Goal: Task Accomplishment & Management: Manage account settings

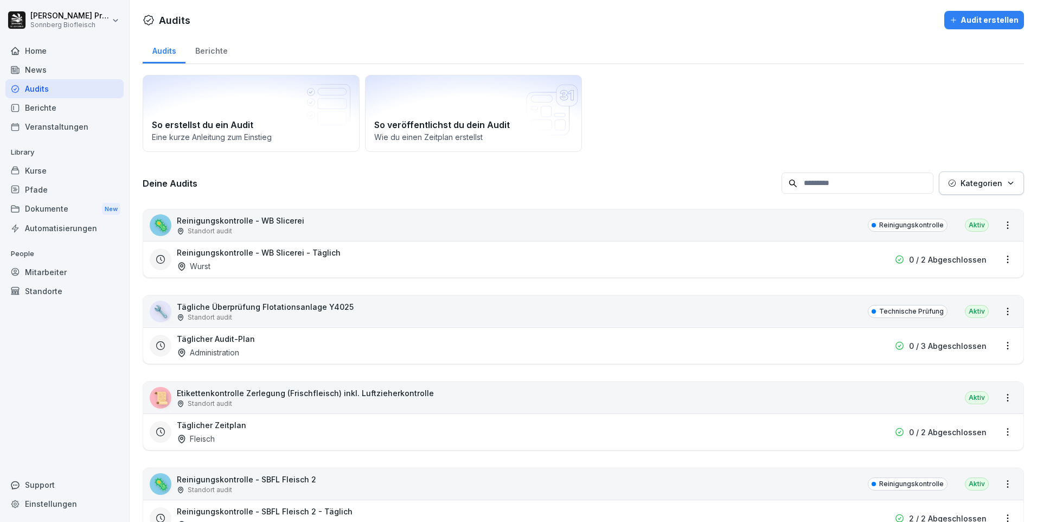
click at [67, 49] on div "Home" at bounding box center [64, 50] width 118 height 19
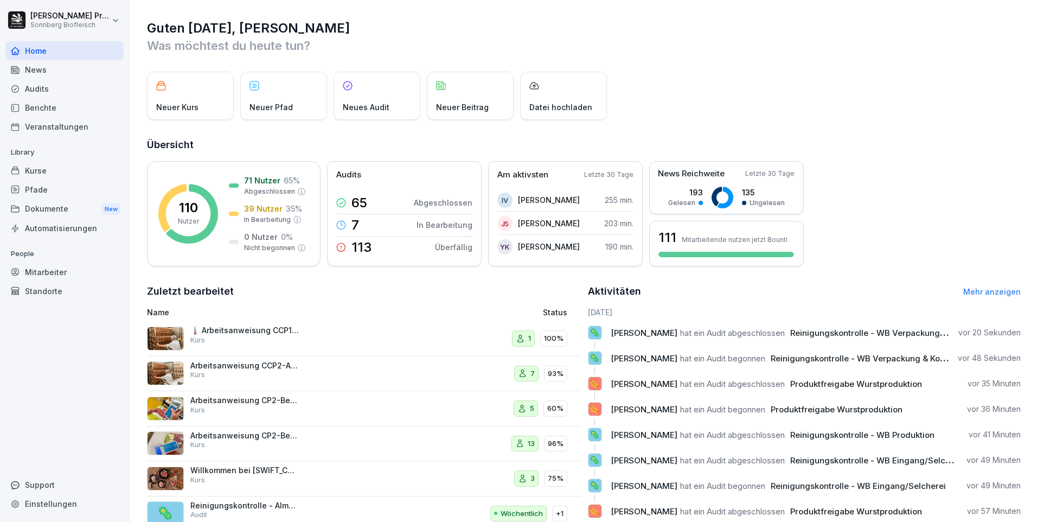
scroll to position [37, 0]
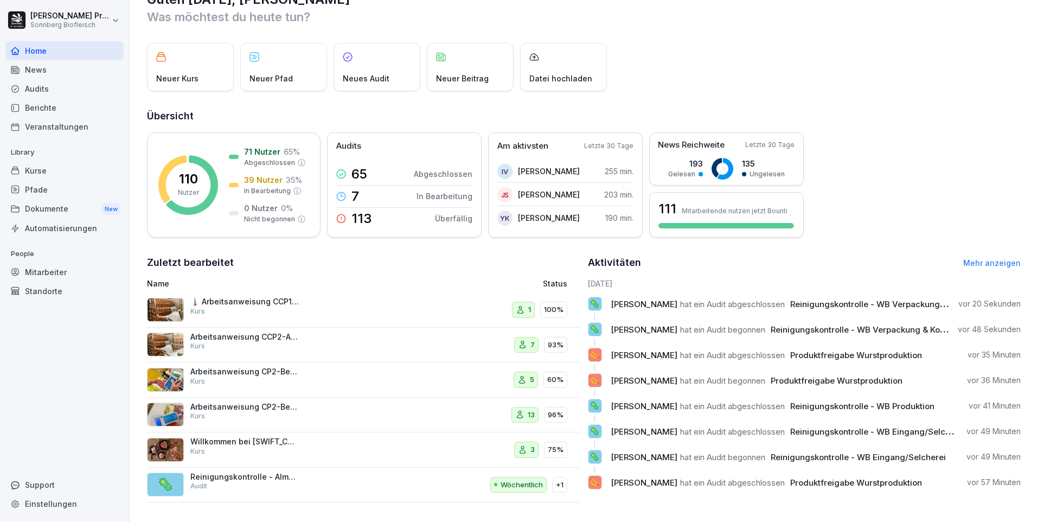
click at [982, 258] on link "Mehr anzeigen" at bounding box center [991, 262] width 57 height 9
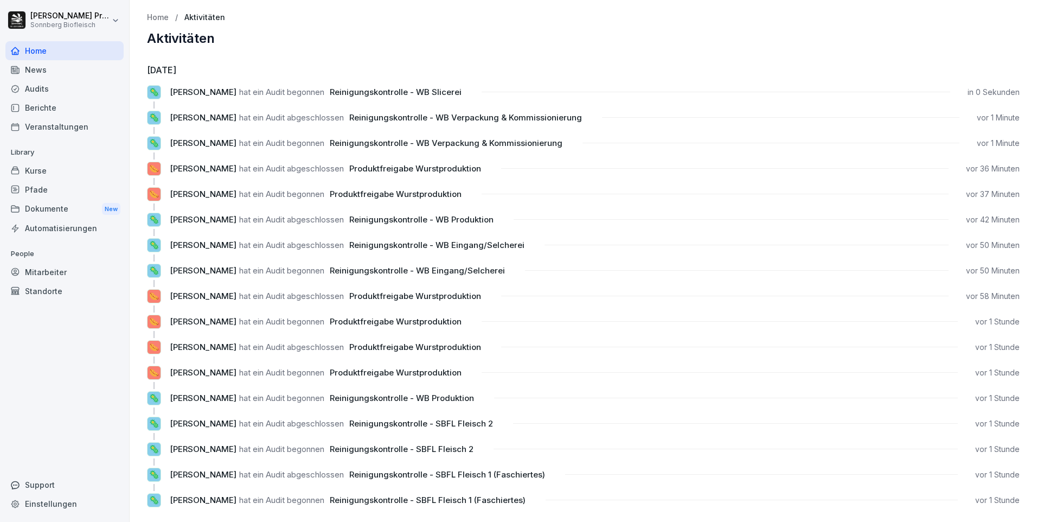
click at [192, 246] on span "[PERSON_NAME]" at bounding box center [203, 245] width 67 height 10
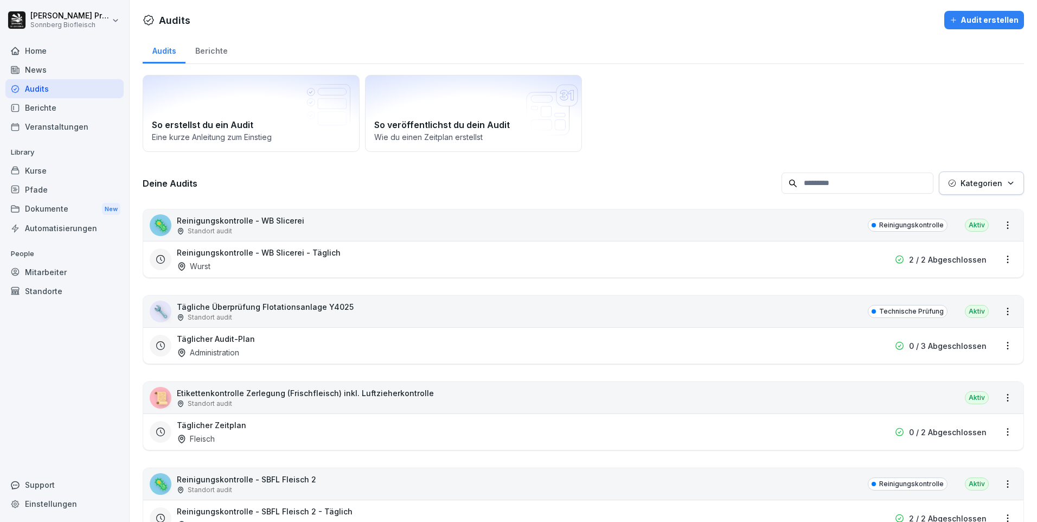
click at [829, 184] on input at bounding box center [858, 182] width 152 height 21
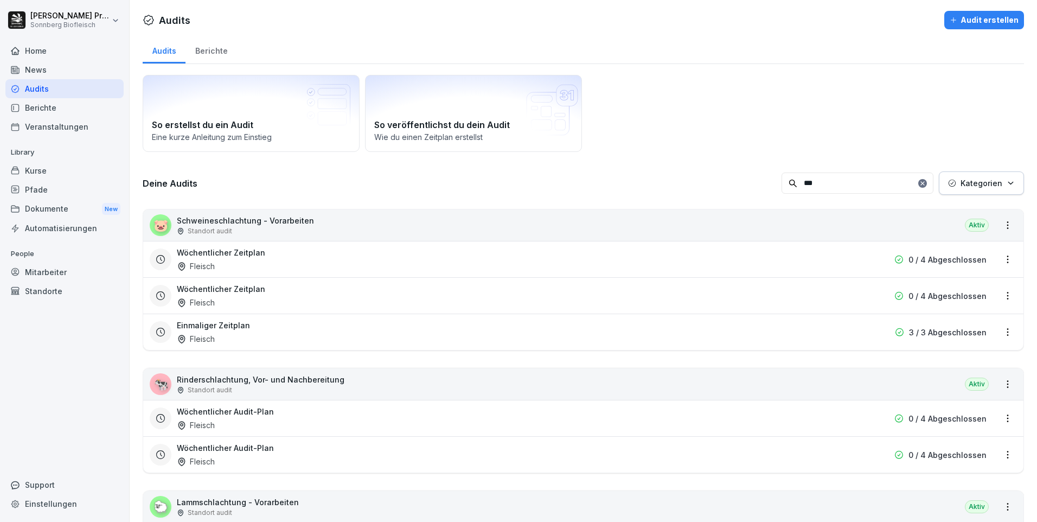
type input "***"
click at [338, 221] on div "🐷 Schweineschlachtung - Vorarbeiten Standort audit Aktiv" at bounding box center [583, 224] width 880 height 31
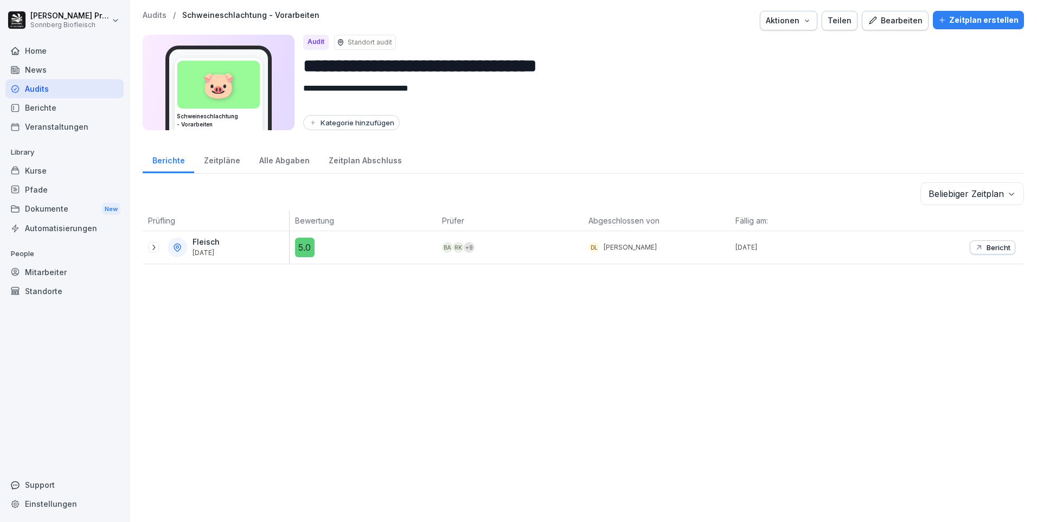
click at [152, 246] on icon at bounding box center [153, 247] width 9 height 9
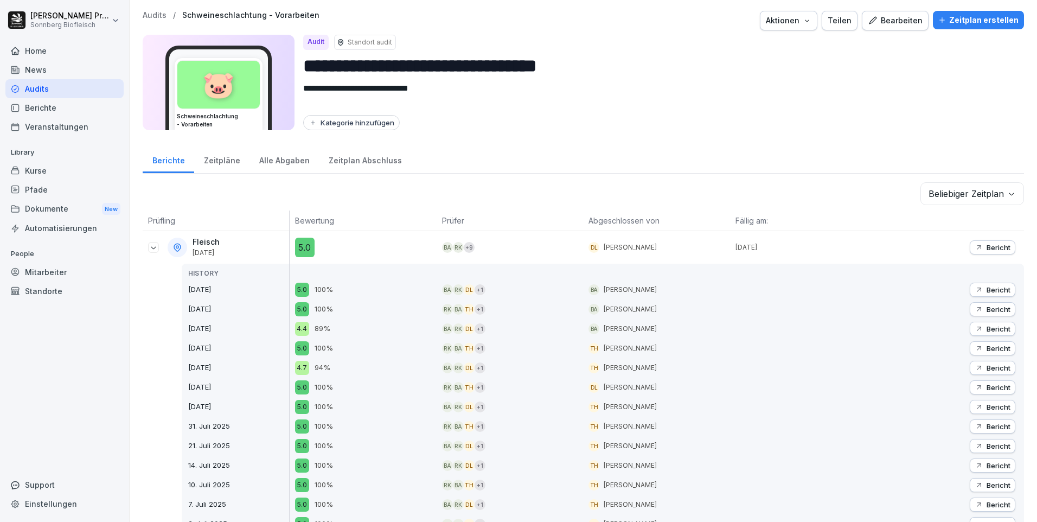
click at [155, 16] on p "Audits" at bounding box center [155, 15] width 24 height 9
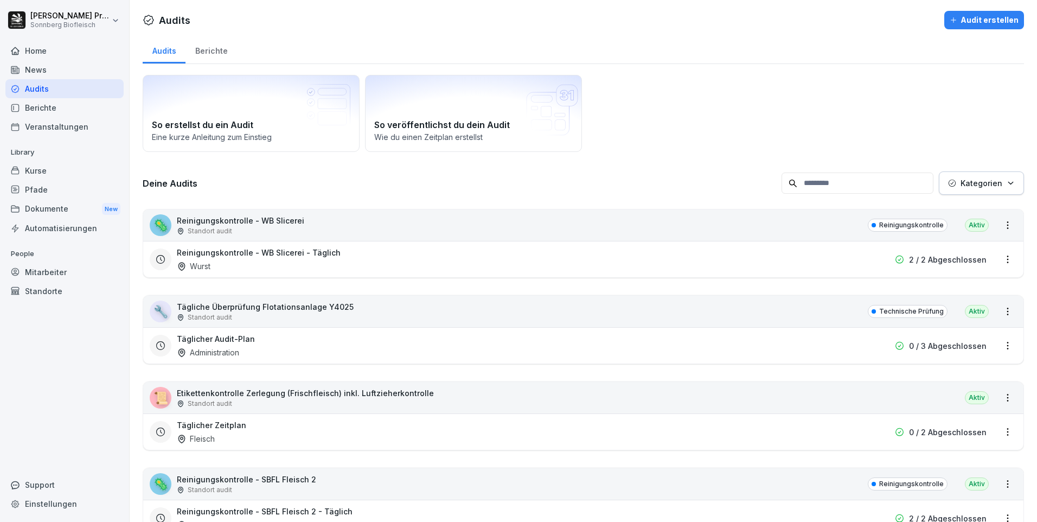
click at [838, 186] on input at bounding box center [858, 182] width 152 height 21
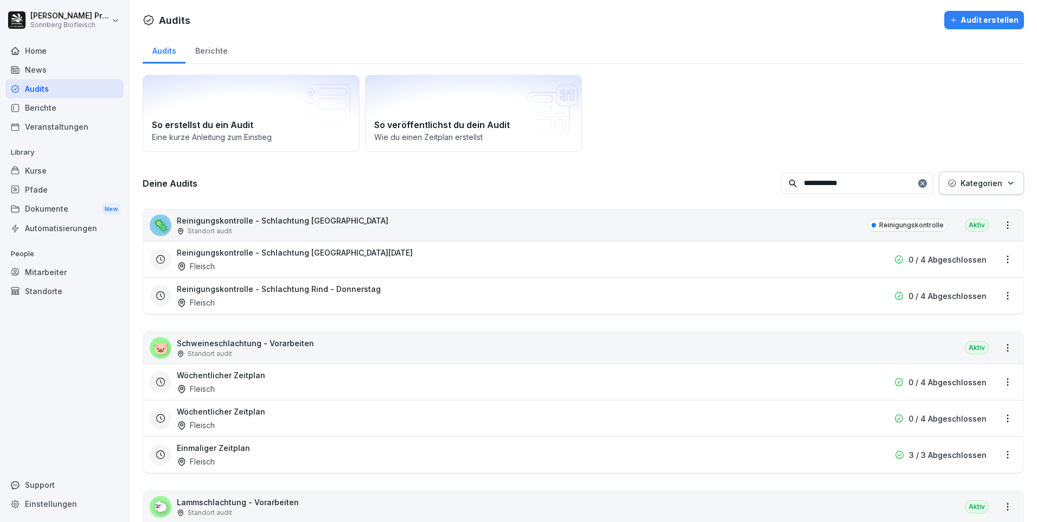
type input "**********"
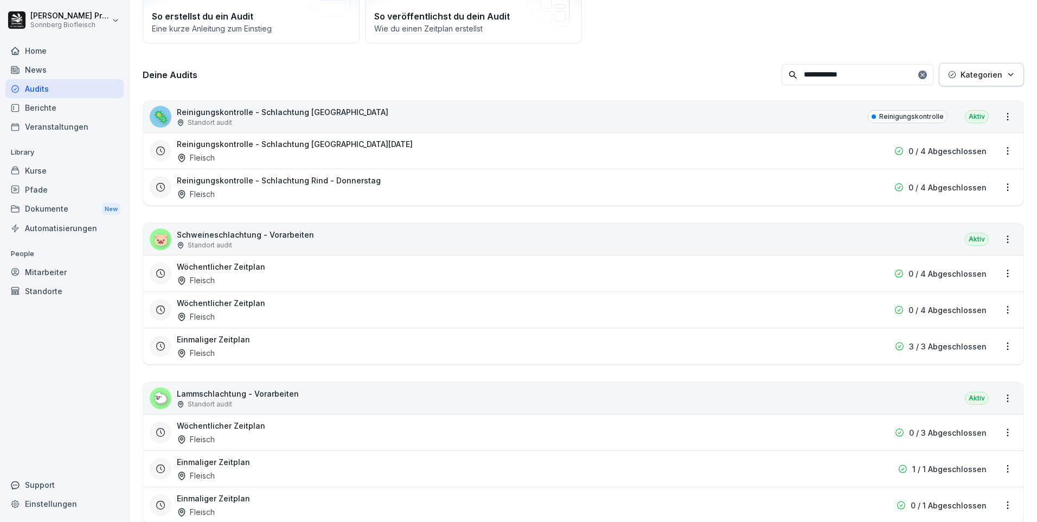
scroll to position [217, 0]
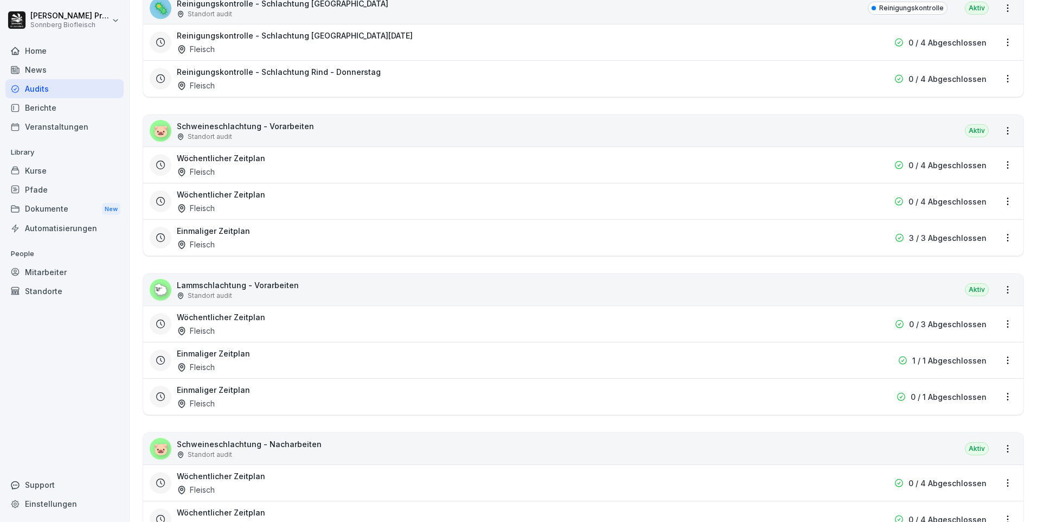
click at [389, 290] on div "🐑 Lammschlachtung - Vorarbeiten Standort audit Aktiv" at bounding box center [583, 289] width 880 height 31
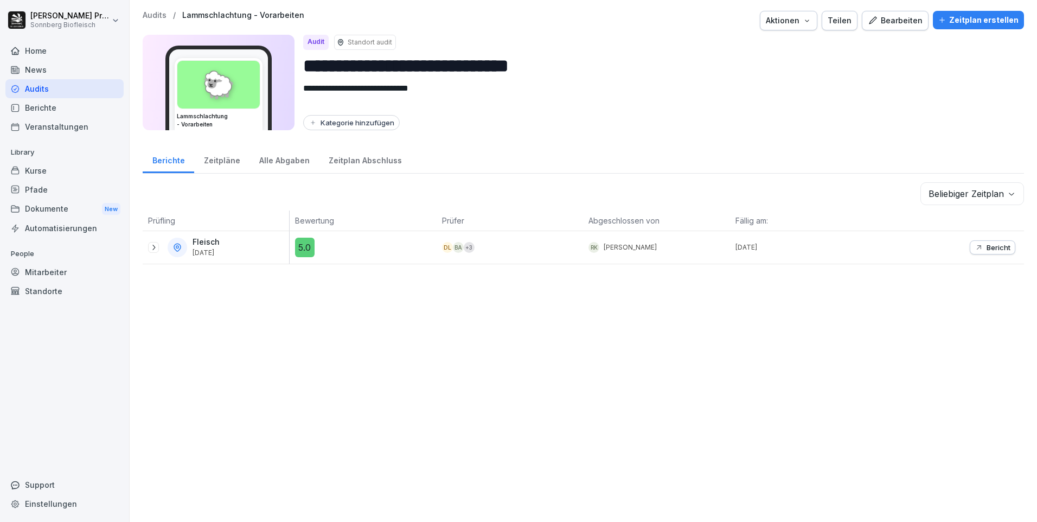
click at [152, 248] on icon at bounding box center [153, 247] width 9 height 9
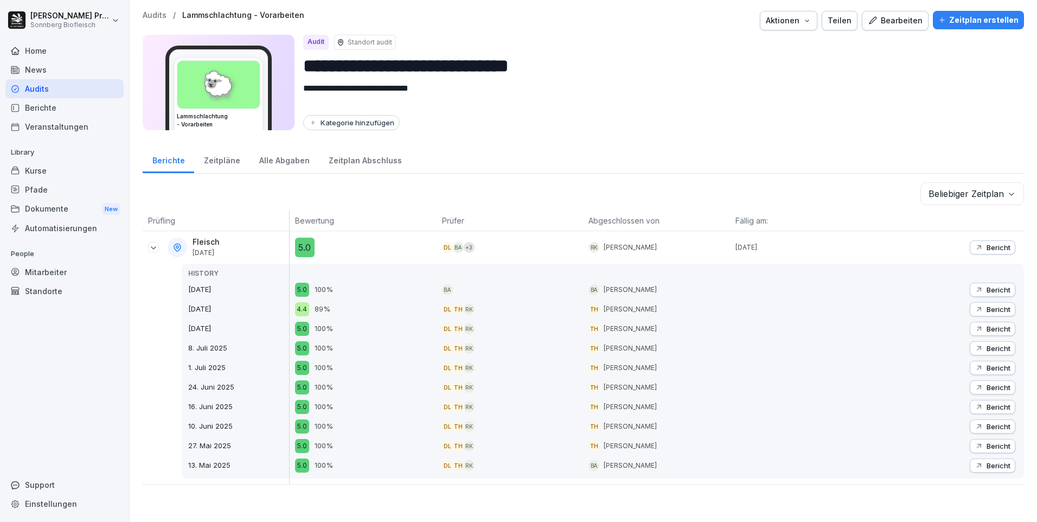
click at [159, 14] on p "Audits" at bounding box center [155, 15] width 24 height 9
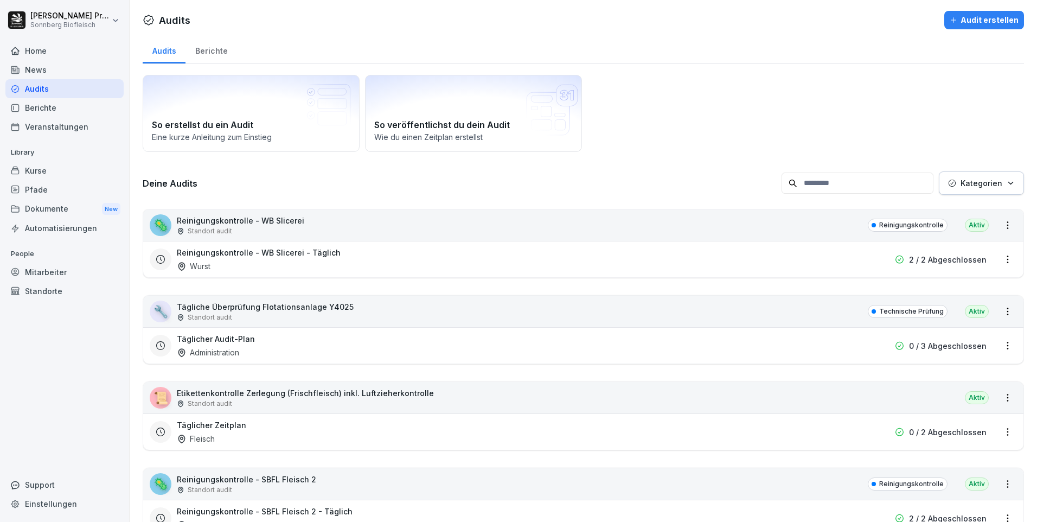
drag, startPoint x: 822, startPoint y: 177, endPoint x: 815, endPoint y: 176, distance: 7.2
click at [822, 178] on input at bounding box center [858, 182] width 152 height 21
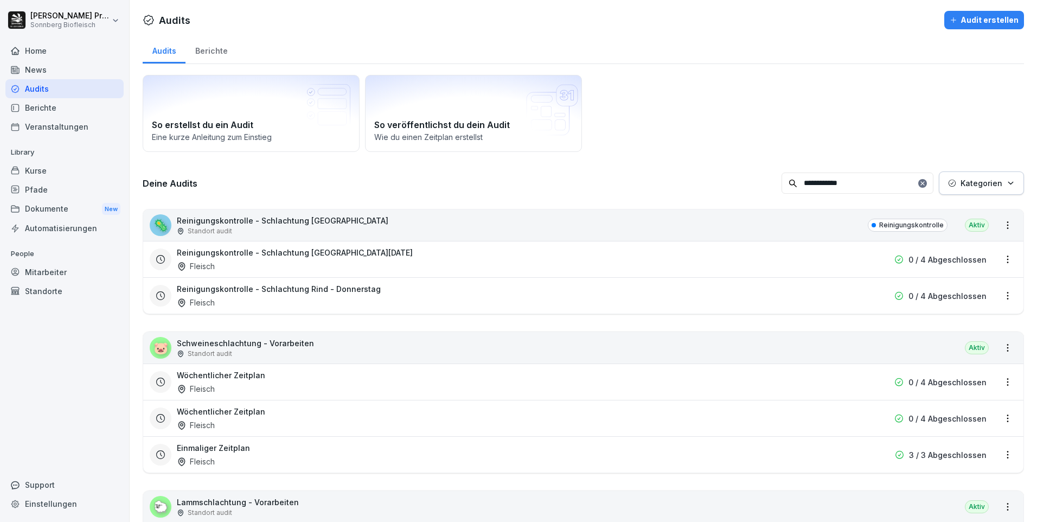
click at [859, 187] on input "**********" at bounding box center [858, 182] width 152 height 21
type input "*"
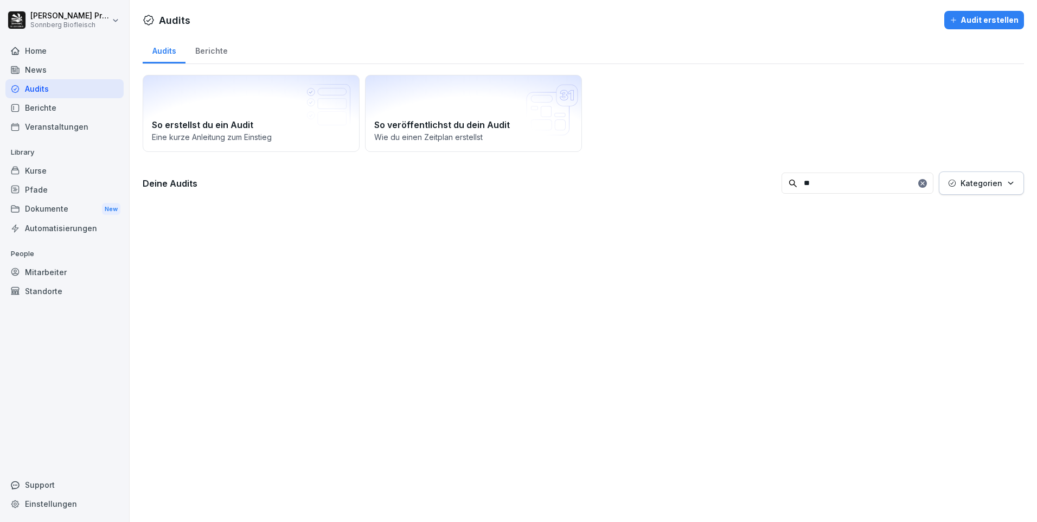
type input "*"
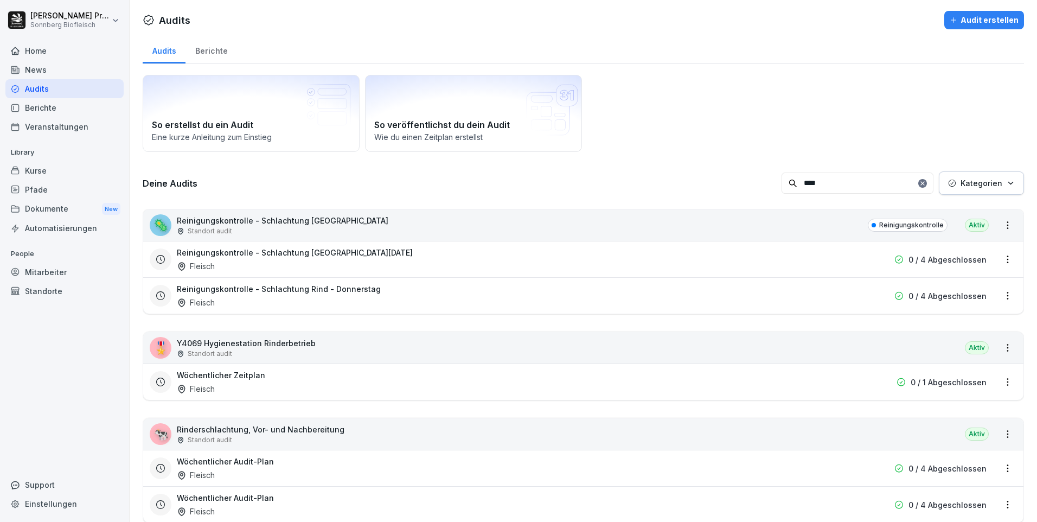
type input "****"
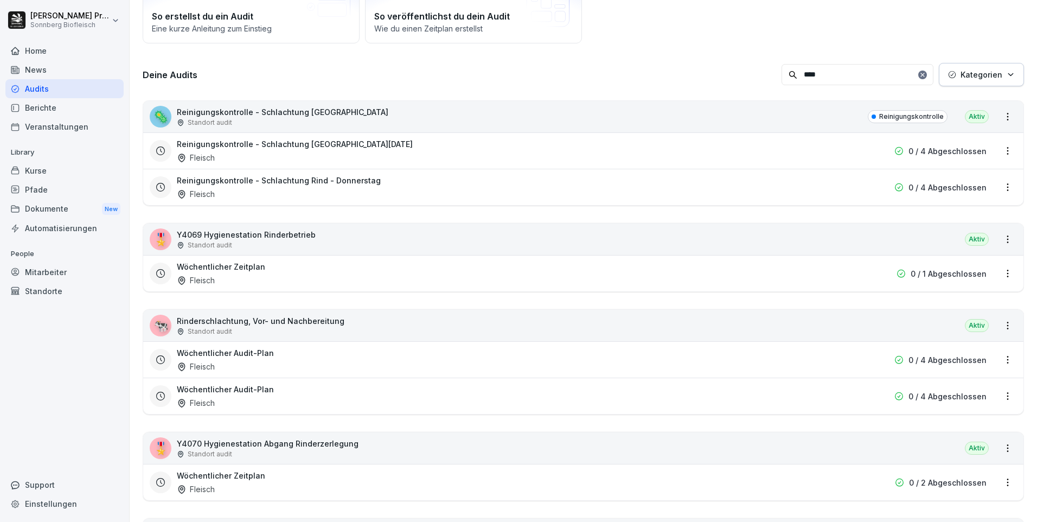
click at [421, 318] on div "🐄 Rinderschlachtung, Vor- und Nachbereitung Standort audit Aktiv" at bounding box center [583, 325] width 880 height 31
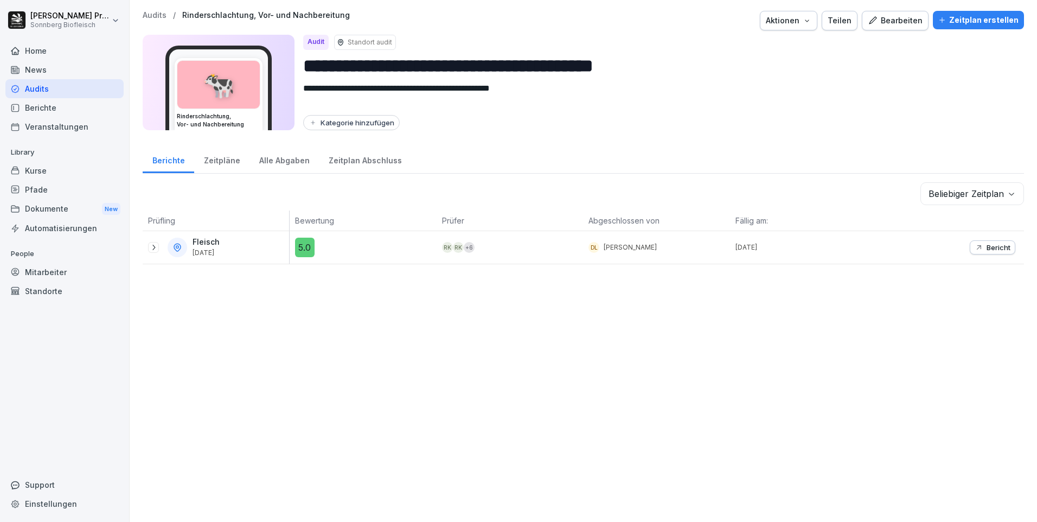
click at [155, 246] on icon at bounding box center [153, 247] width 9 height 9
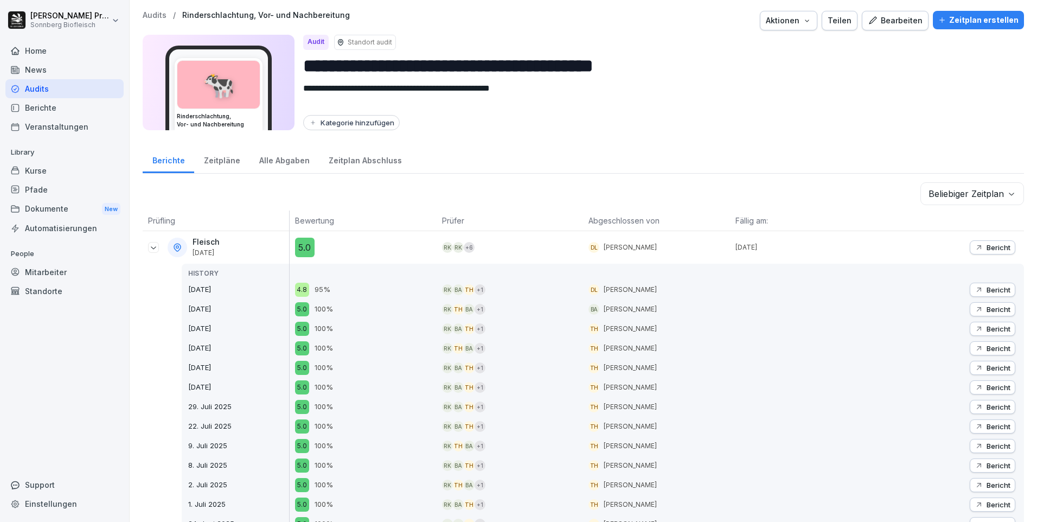
click at [222, 163] on div "Zeitpläne" at bounding box center [221, 159] width 55 height 28
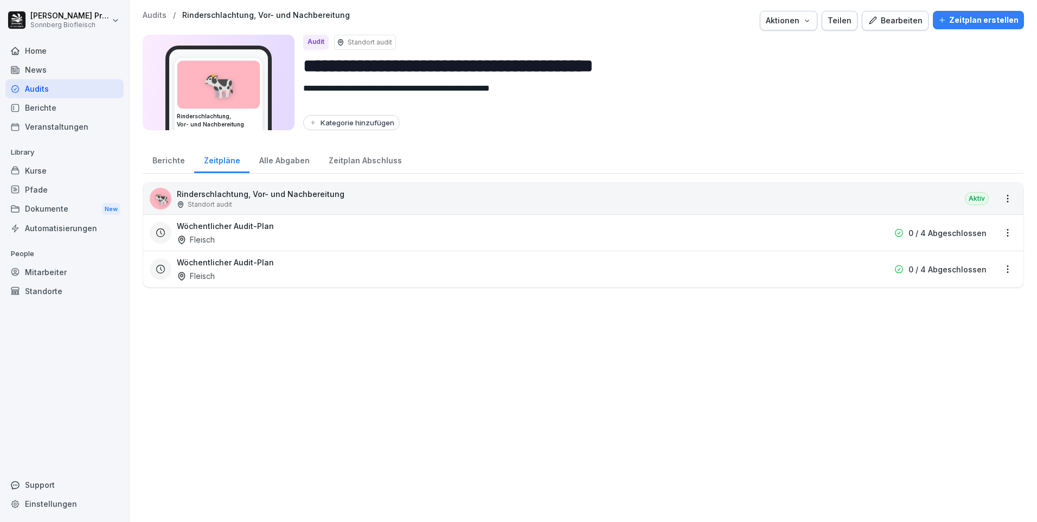
click at [167, 161] on div "Berichte" at bounding box center [169, 159] width 52 height 28
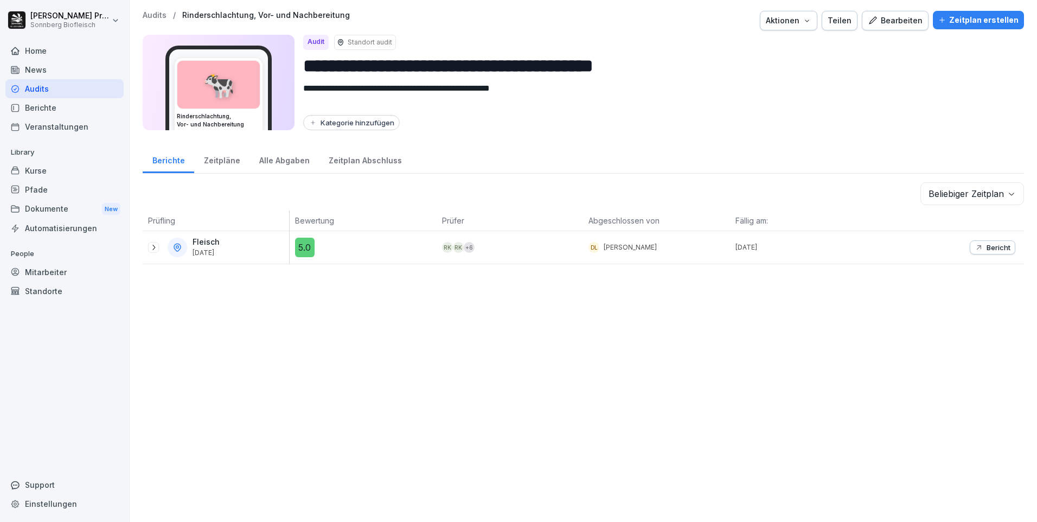
click at [259, 160] on div "Alle Abgaben" at bounding box center [283, 159] width 69 height 28
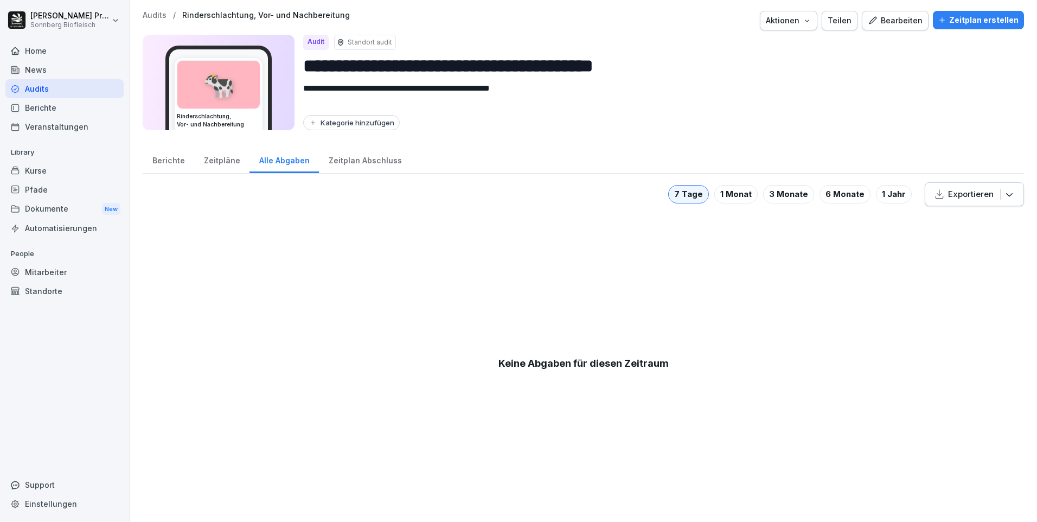
click at [180, 161] on div "Berichte" at bounding box center [169, 159] width 52 height 28
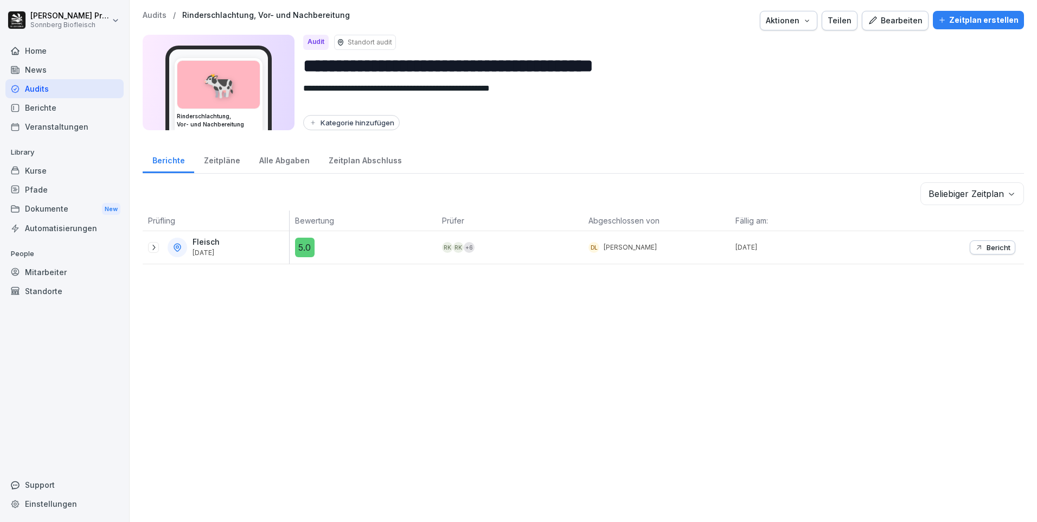
click at [340, 163] on div "Zeitplan Abschluss" at bounding box center [365, 159] width 92 height 28
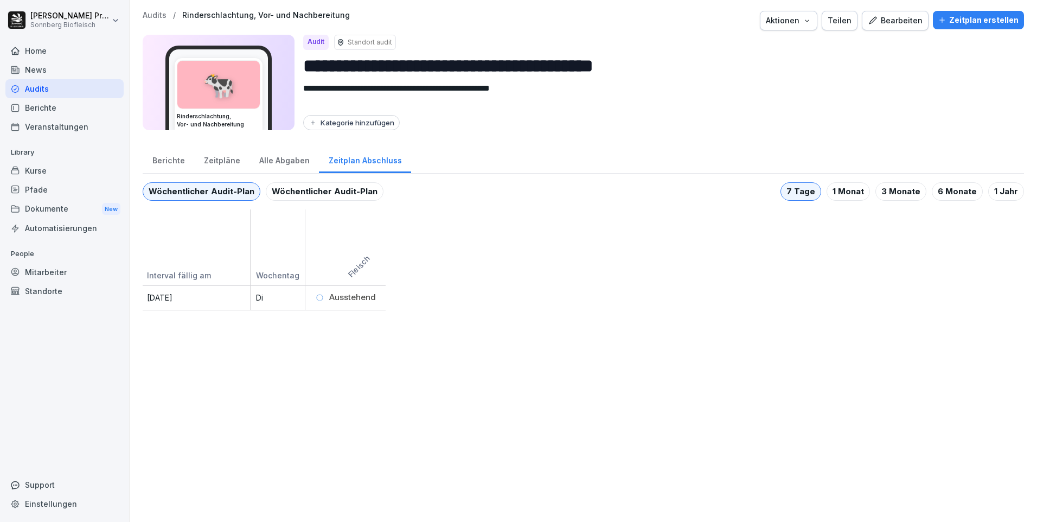
click at [167, 163] on div "Berichte" at bounding box center [169, 159] width 52 height 28
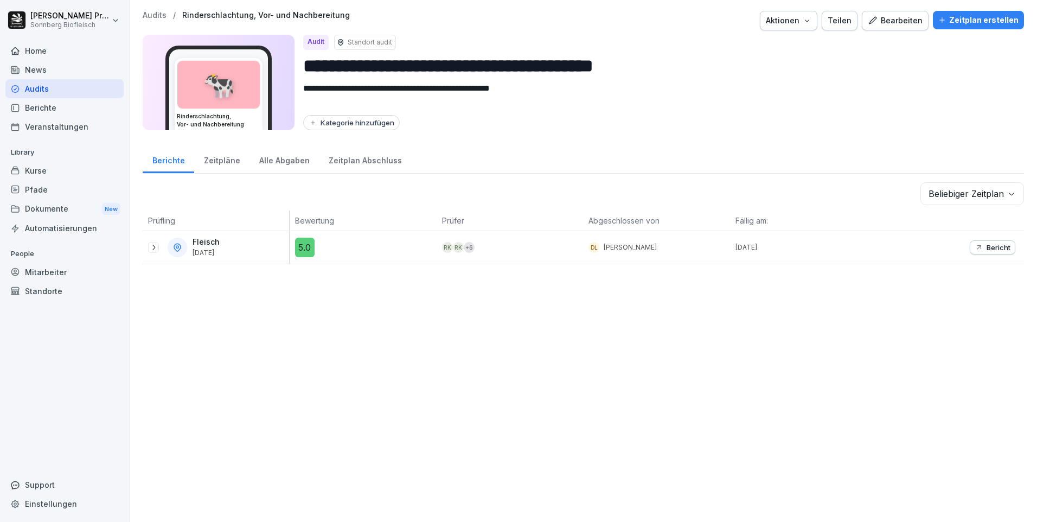
click at [152, 8] on div "**********" at bounding box center [583, 261] width 907 height 522
click at [153, 12] on p "Audits" at bounding box center [155, 15] width 24 height 9
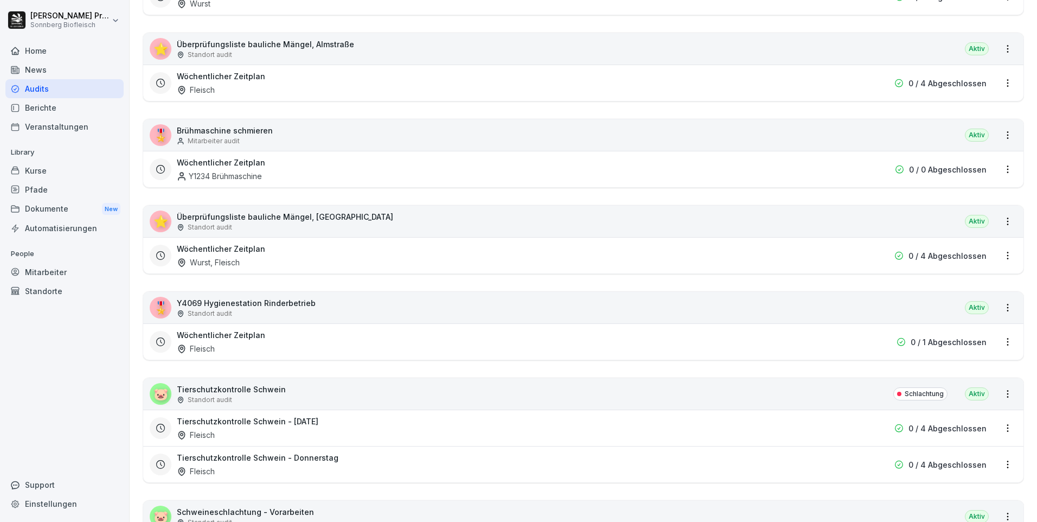
scroll to position [1356, 0]
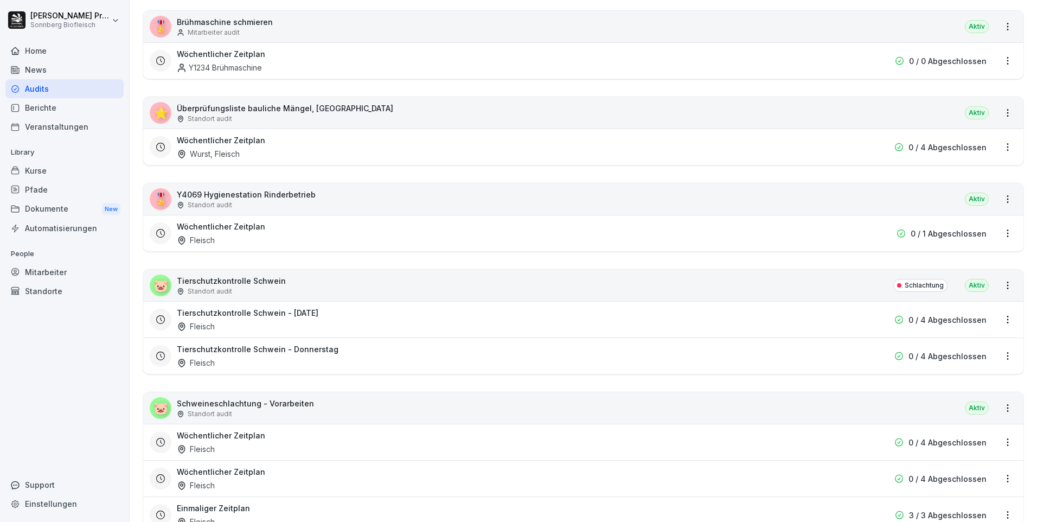
click at [324, 280] on div "🐷 Tierschutzkontrolle Schwein Standort audit Schlachtung Aktiv" at bounding box center [583, 285] width 880 height 31
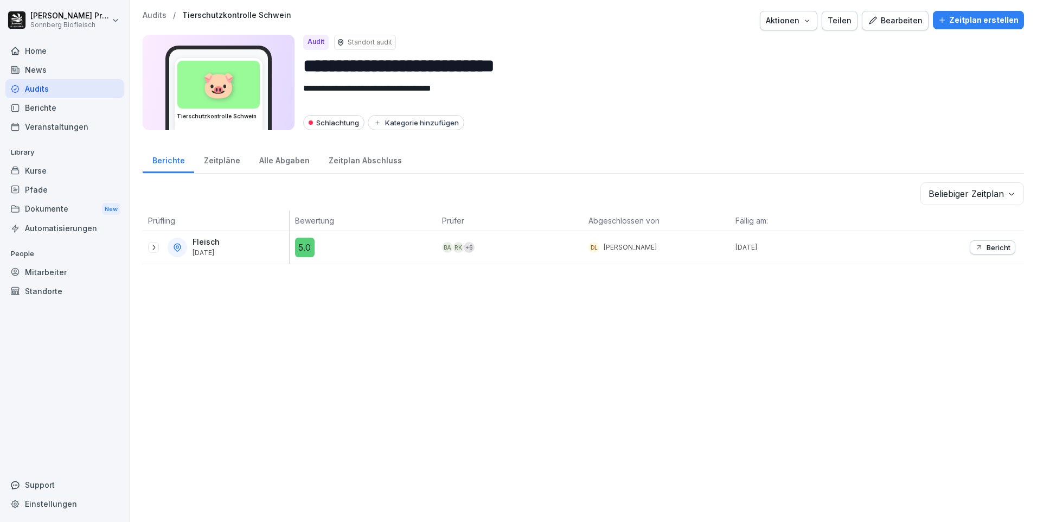
click at [154, 247] on icon at bounding box center [153, 247] width 9 height 9
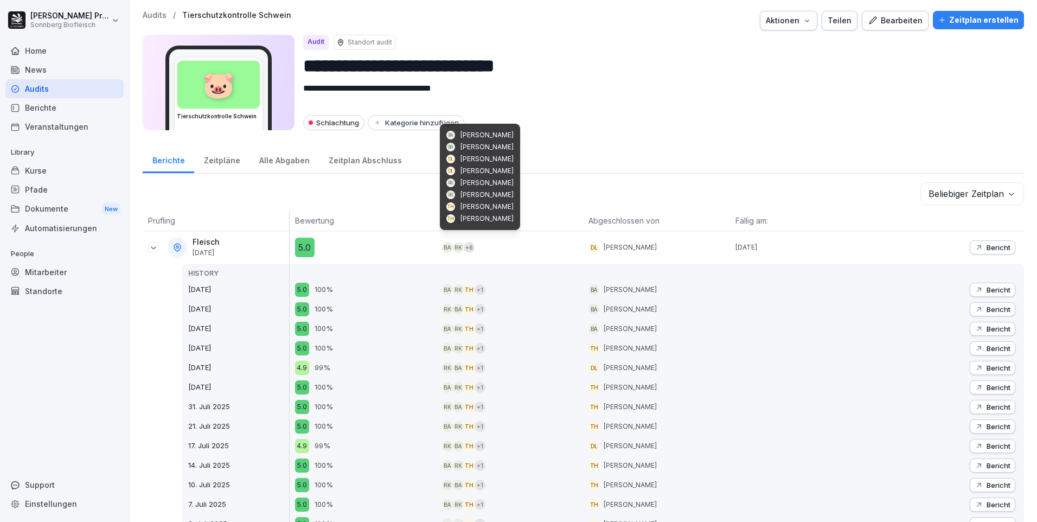
click at [464, 249] on div "+ 6" at bounding box center [469, 247] width 11 height 11
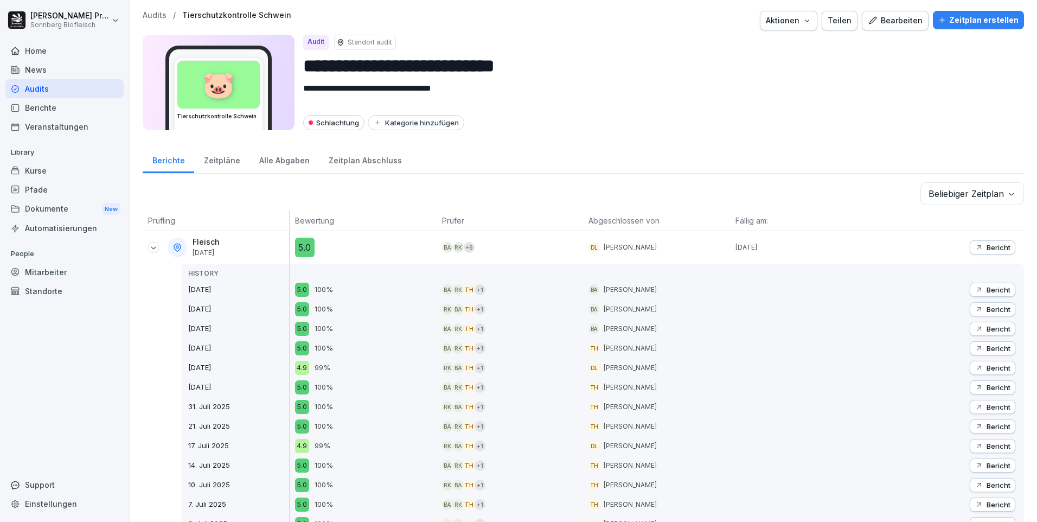
click at [150, 14] on p "Audits" at bounding box center [155, 15] width 24 height 9
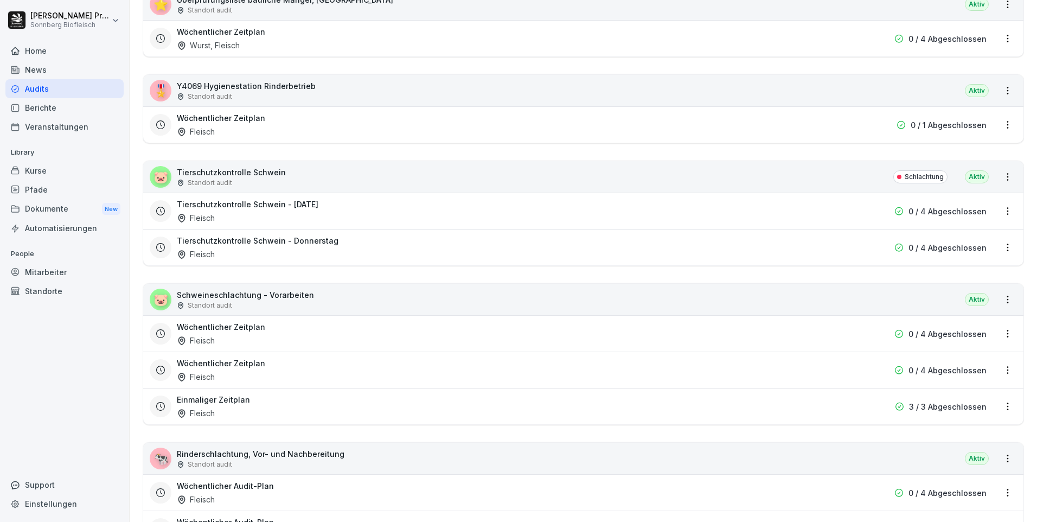
scroll to position [1519, 0]
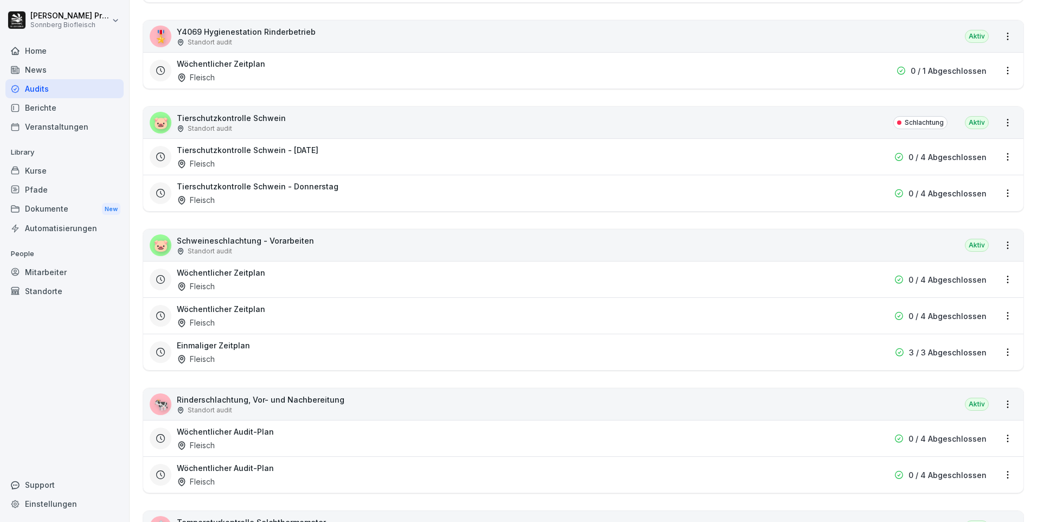
click at [303, 245] on p "Schweineschlachtung - Vorarbeiten" at bounding box center [245, 240] width 137 height 11
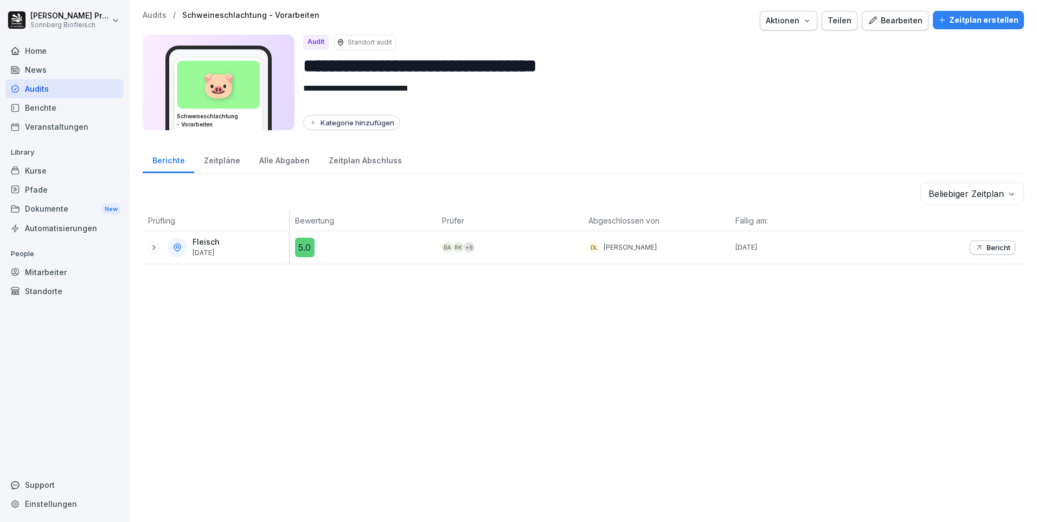
click at [151, 248] on icon at bounding box center [153, 247] width 9 height 9
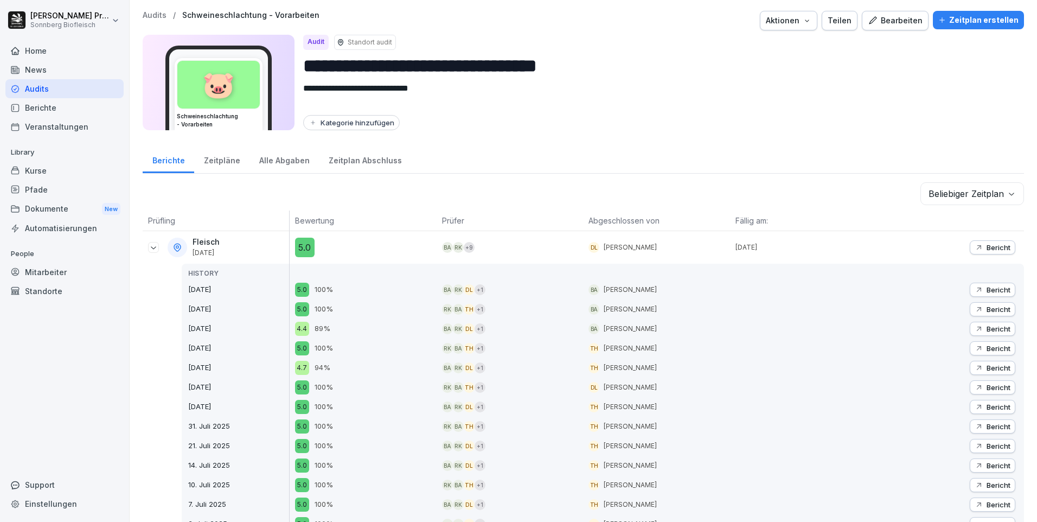
click at [161, 15] on p "Audits" at bounding box center [155, 15] width 24 height 9
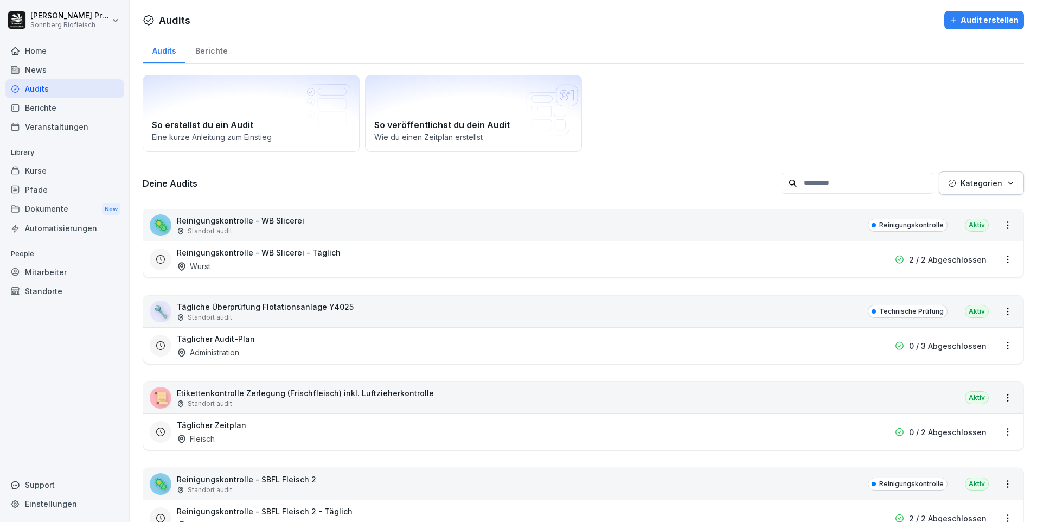
click at [846, 182] on input at bounding box center [858, 182] width 152 height 21
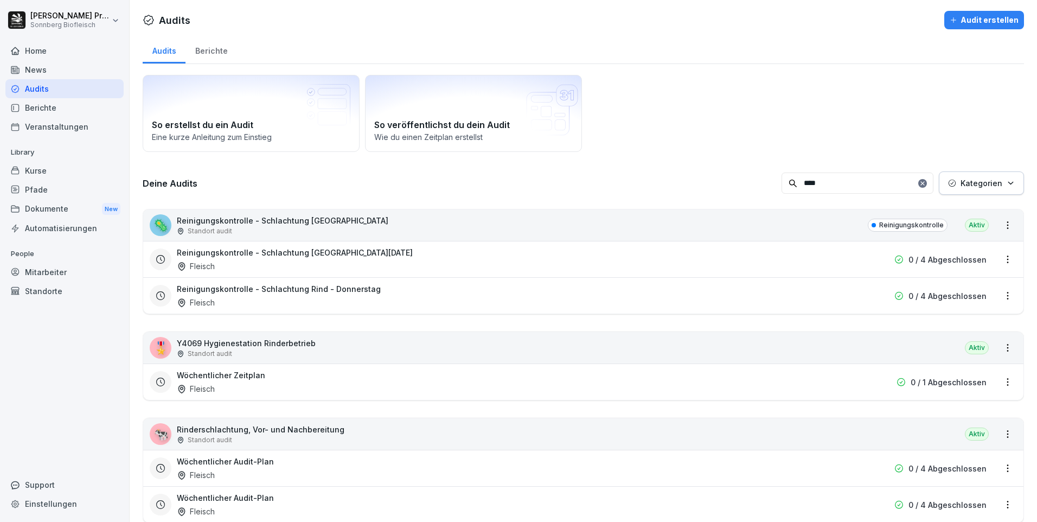
type input "****"
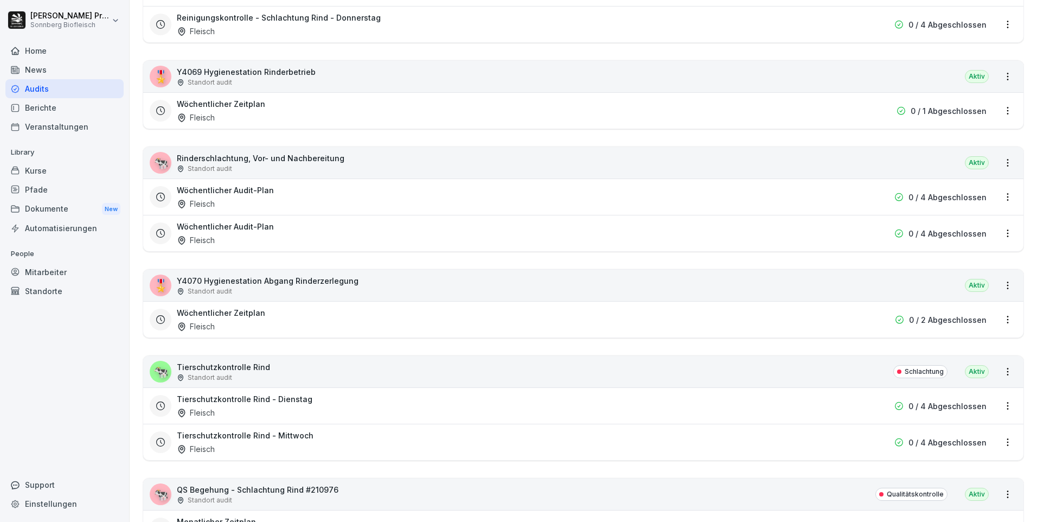
scroll to position [380, 0]
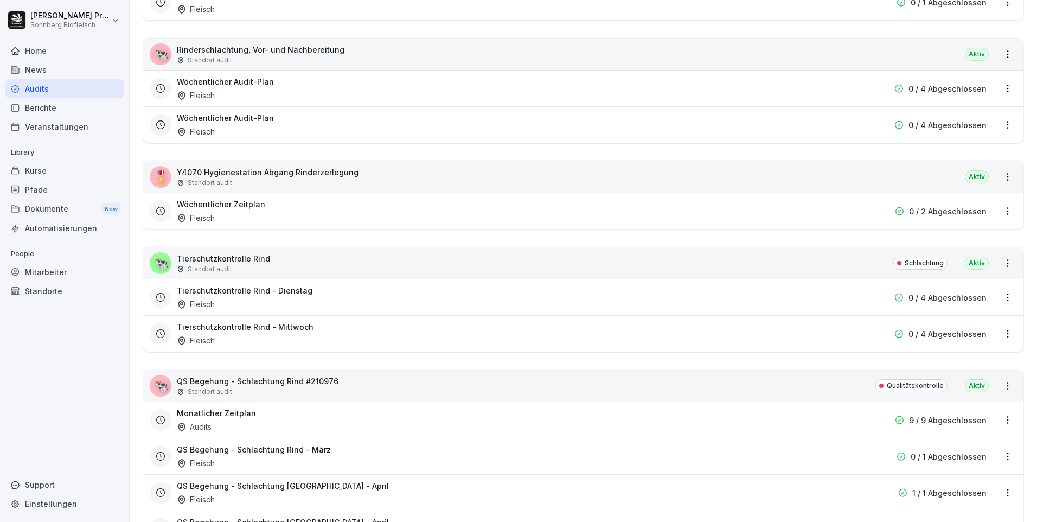
click at [321, 301] on div "Tierschutzkontrolle Rind - Dienstag Fleisch" at bounding box center [514, 297] width 674 height 25
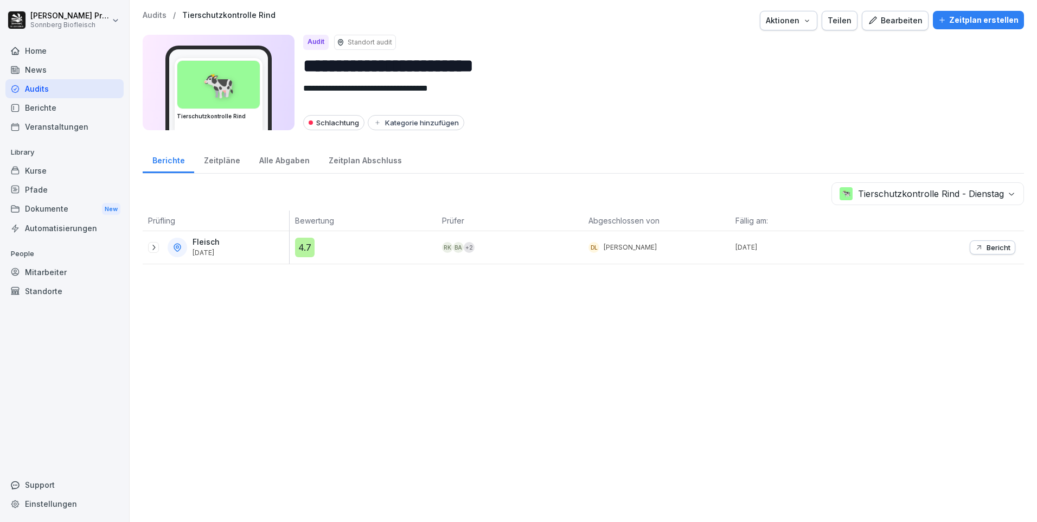
click at [149, 249] on icon at bounding box center [153, 247] width 9 height 9
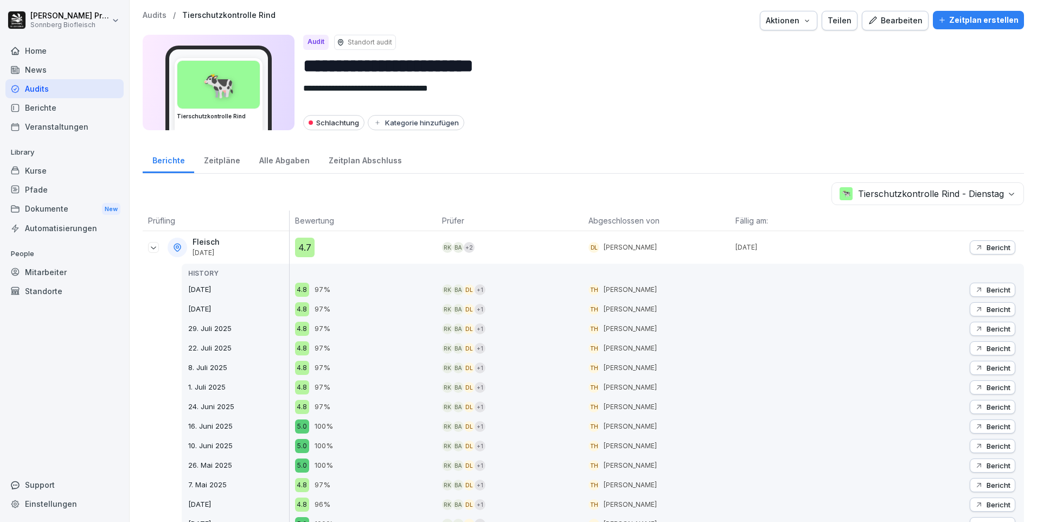
click at [157, 16] on p "Audits" at bounding box center [155, 15] width 24 height 9
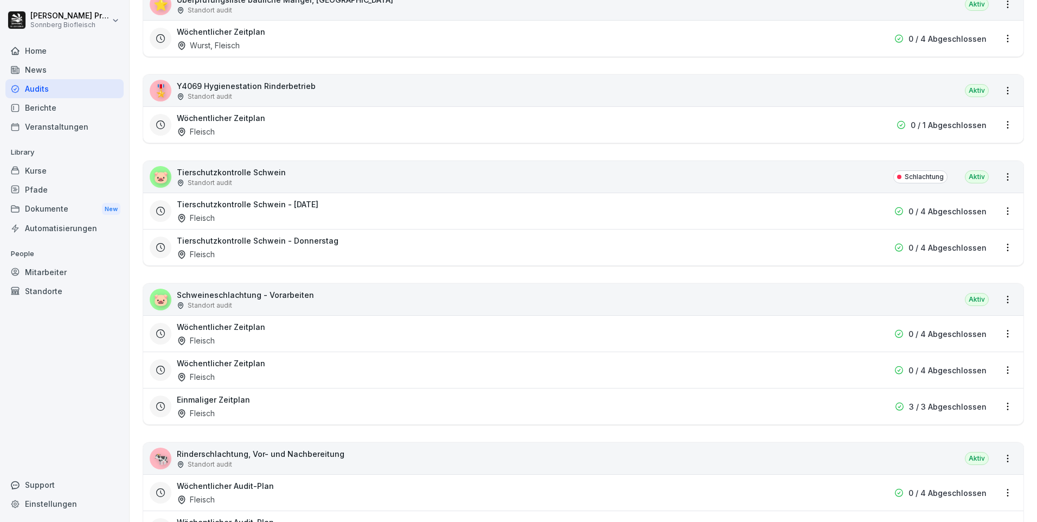
scroll to position [1627, 0]
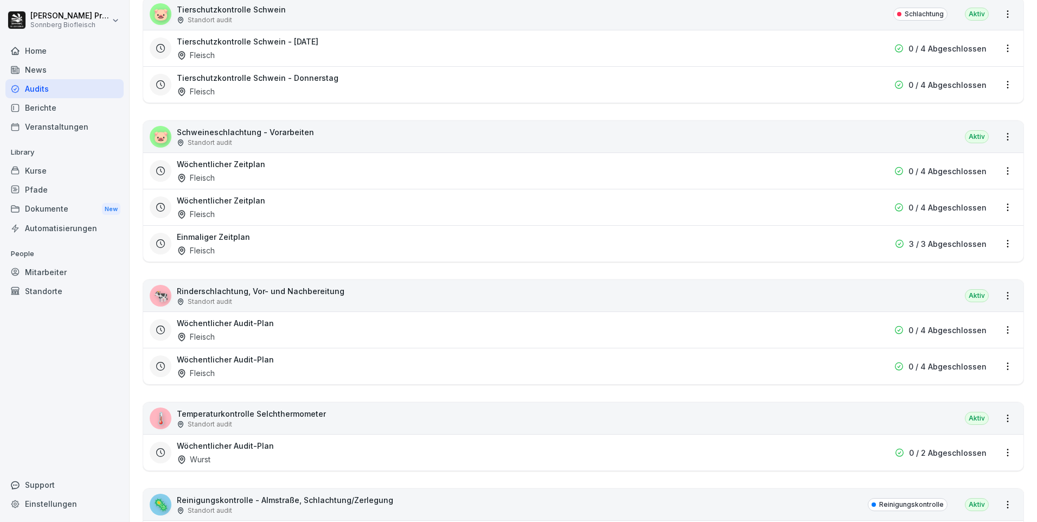
click at [323, 240] on div "Einmaliger Zeitplan Fleisch" at bounding box center [514, 243] width 674 height 25
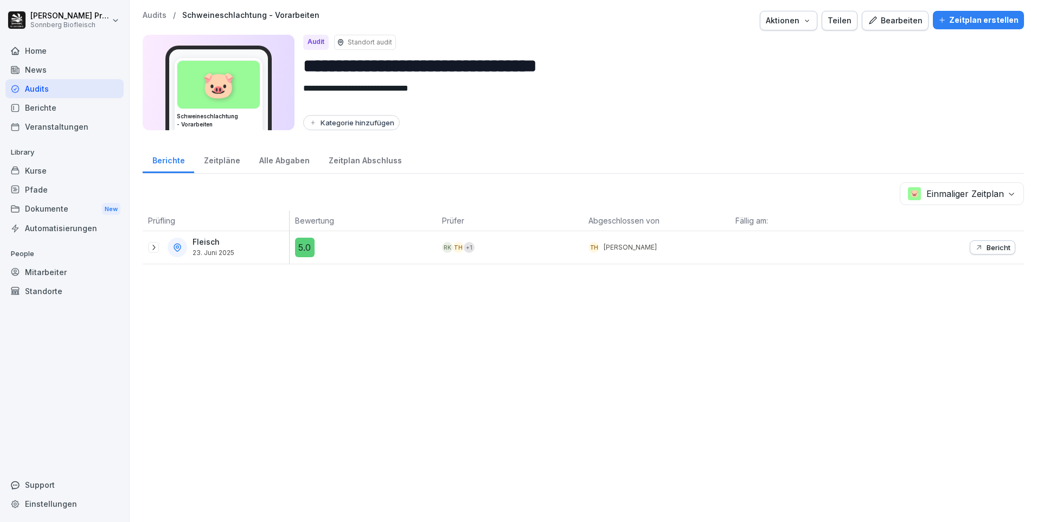
click at [152, 16] on p "Audits" at bounding box center [155, 15] width 24 height 9
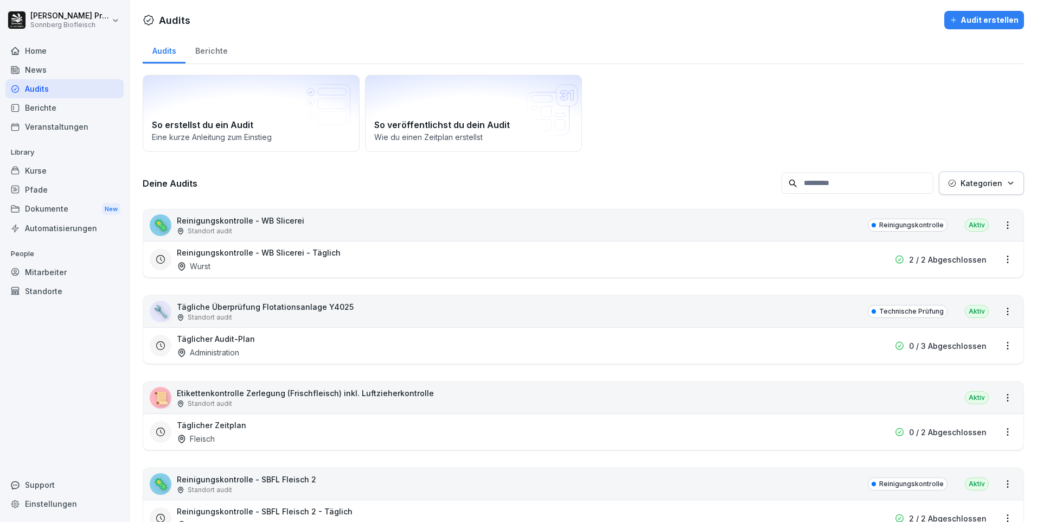
click at [76, 47] on div "Home" at bounding box center [64, 50] width 118 height 19
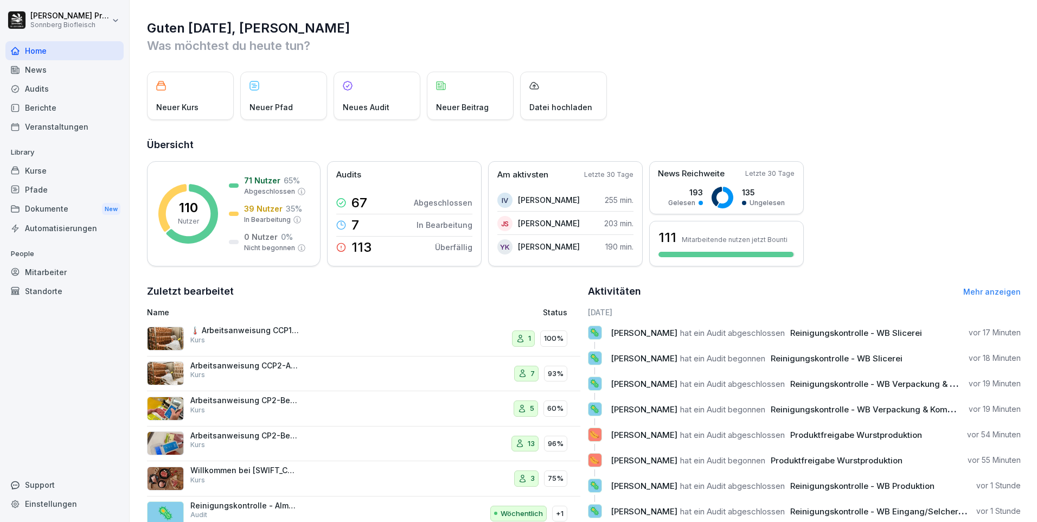
scroll to position [37, 0]
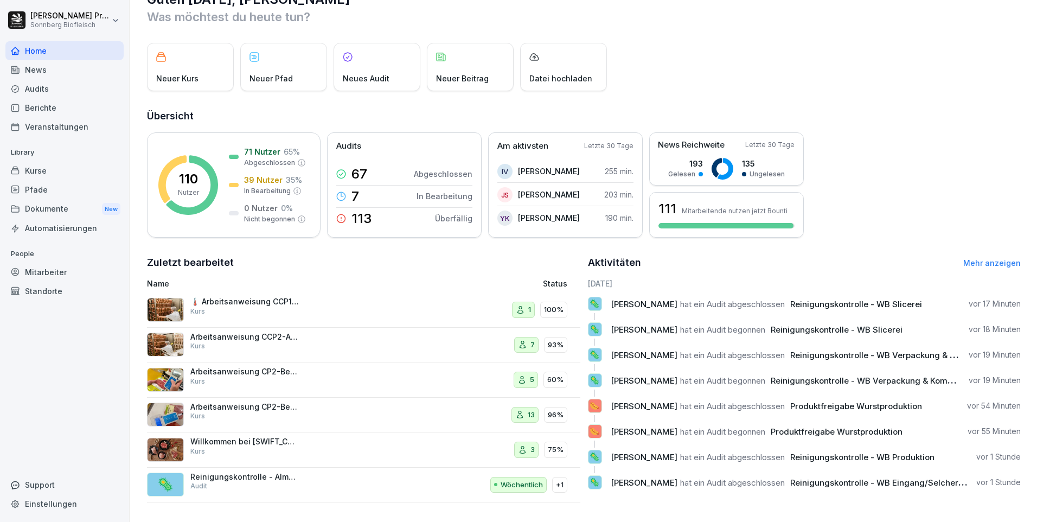
click at [984, 258] on link "Mehr anzeigen" at bounding box center [991, 262] width 57 height 9
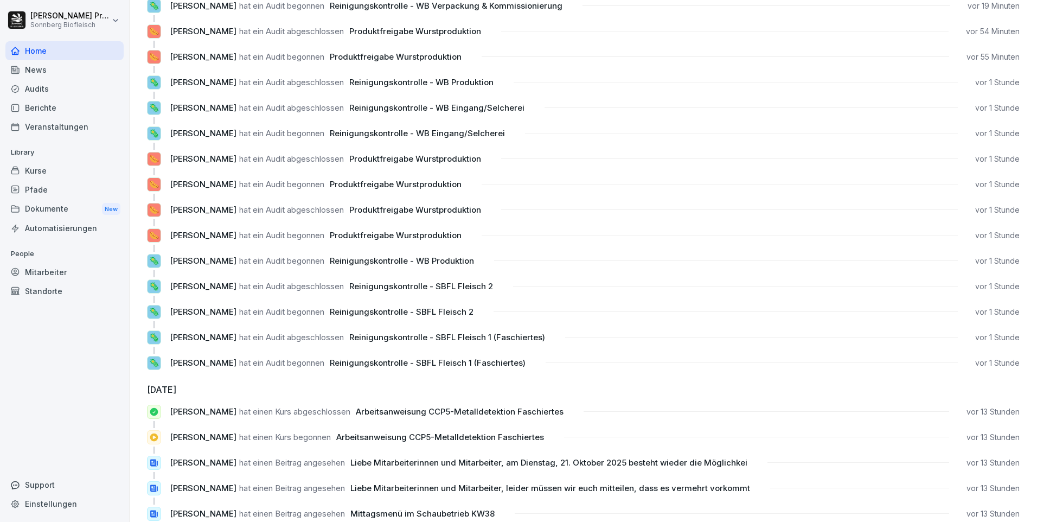
scroll to position [108, 0]
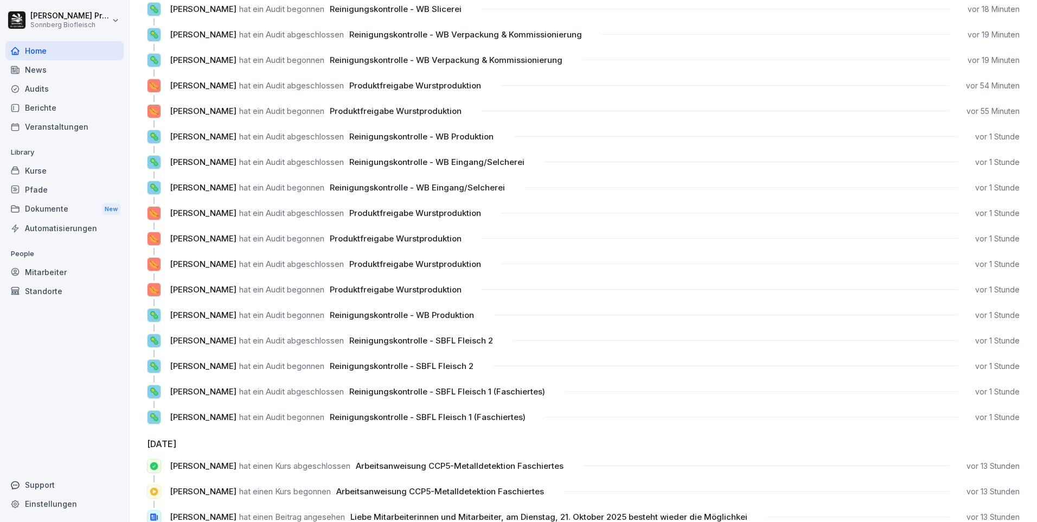
click at [78, 273] on div "Mitarbeiter" at bounding box center [64, 272] width 118 height 19
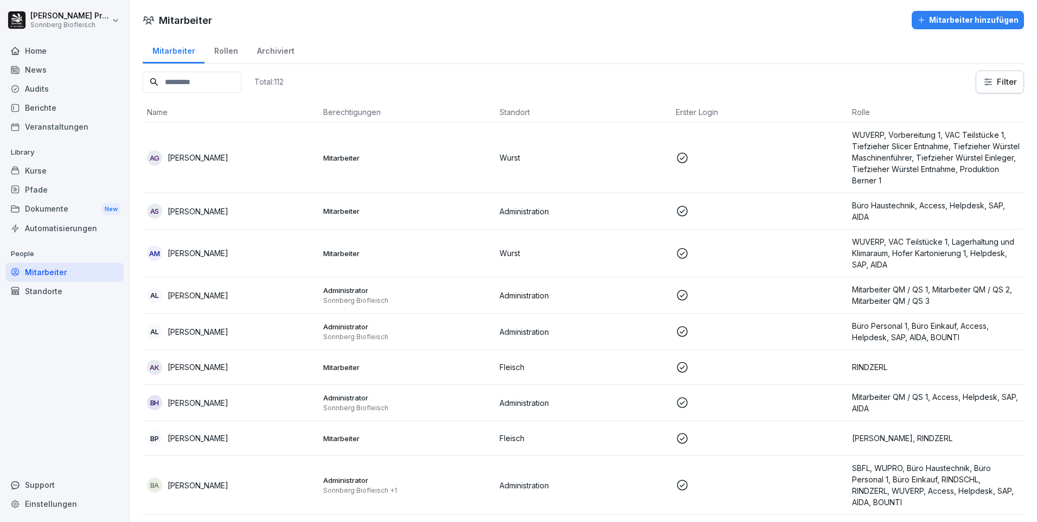
click at [989, 81] on html "Horst Preßlauer Sonnberg Biofleisch Home News Audits Berichte Veranstaltungen L…" at bounding box center [518, 261] width 1037 height 522
click at [867, 73] on html "Horst Preßlauer Sonnberg Biofleisch Home News Audits Berichte Veranstaltungen L…" at bounding box center [518, 261] width 1037 height 522
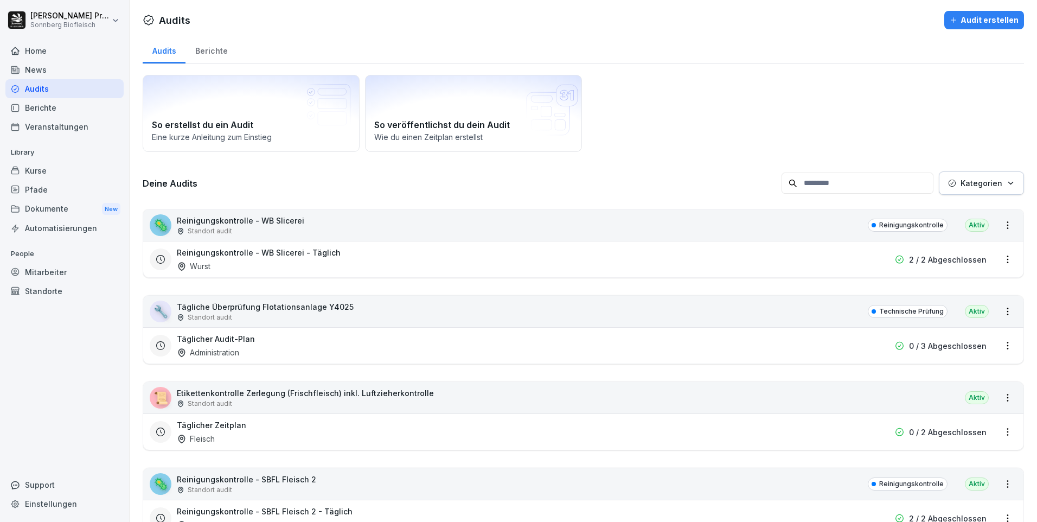
click at [1008, 183] on icon "button" at bounding box center [1010, 183] width 4 height 2
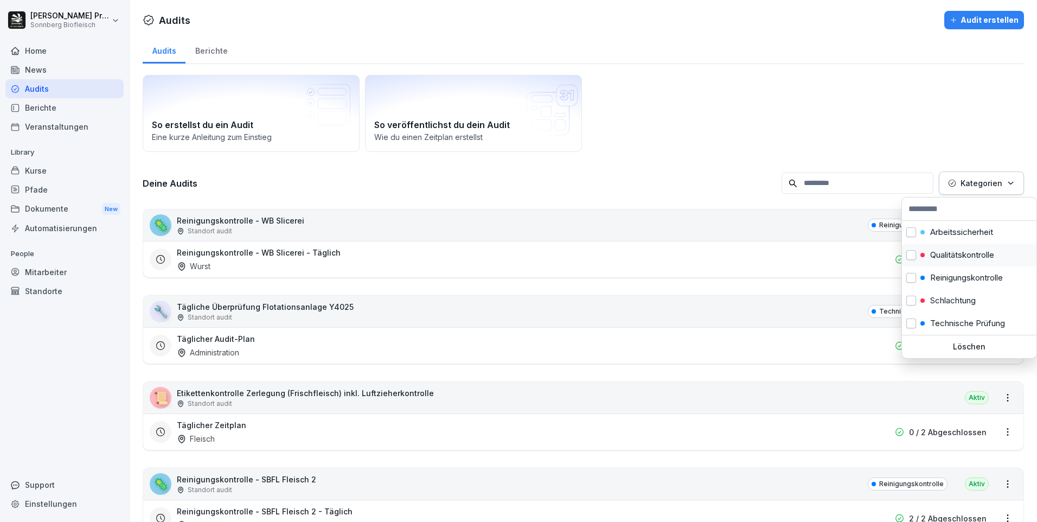
click at [963, 260] on div "Qualitätskontrolle" at bounding box center [969, 255] width 135 height 23
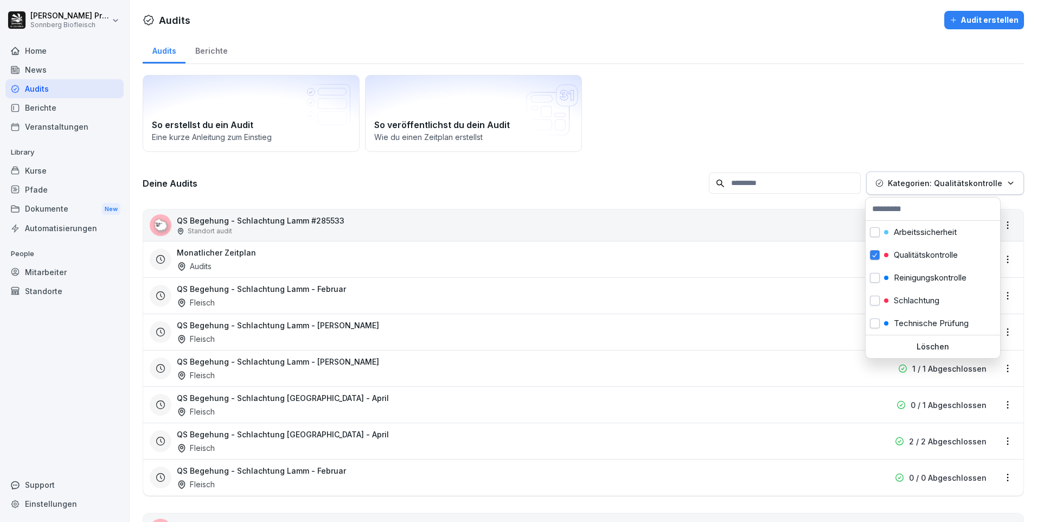
click at [360, 219] on html "Horst Preßlauer Sonnberg Biofleisch Home News Audits Berichte Veranstaltungen L…" at bounding box center [518, 261] width 1037 height 522
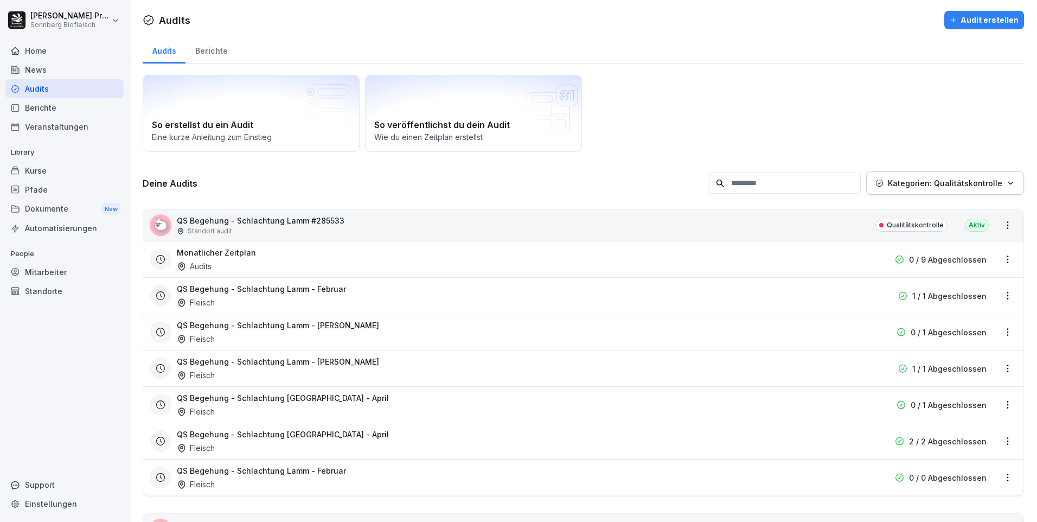
click at [409, 225] on div "🐑 QS Begehung - Schlachtung Lamm #285533 Standort audit Qualitätskontrolle Aktiv" at bounding box center [583, 224] width 880 height 31
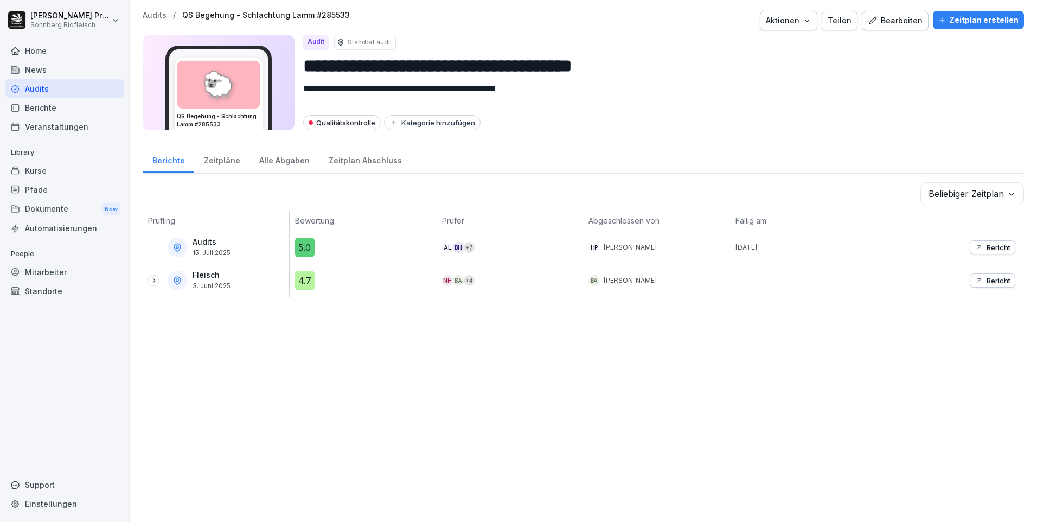
click at [61, 58] on div "Home" at bounding box center [64, 50] width 118 height 19
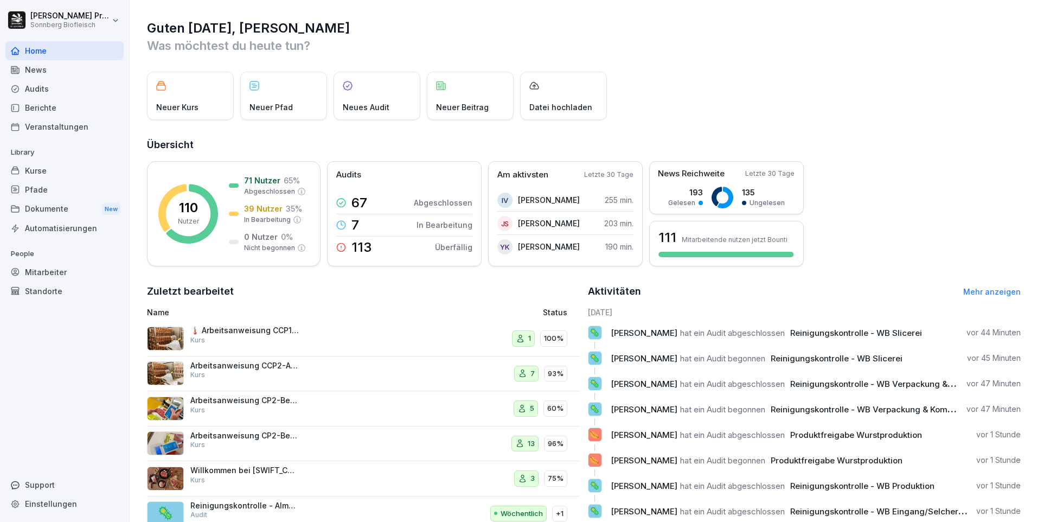
scroll to position [37, 0]
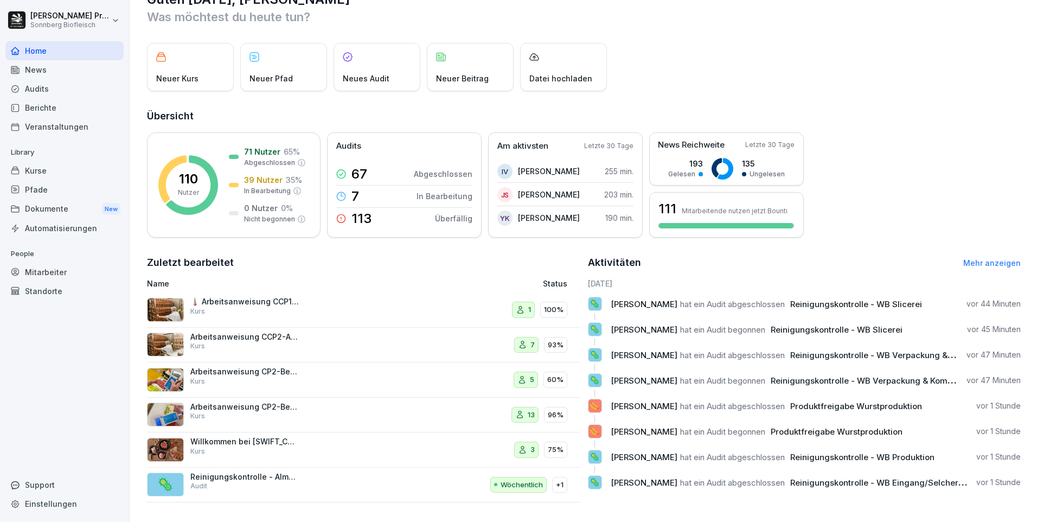
click at [1000, 258] on link "Mehr anzeigen" at bounding box center [991, 262] width 57 height 9
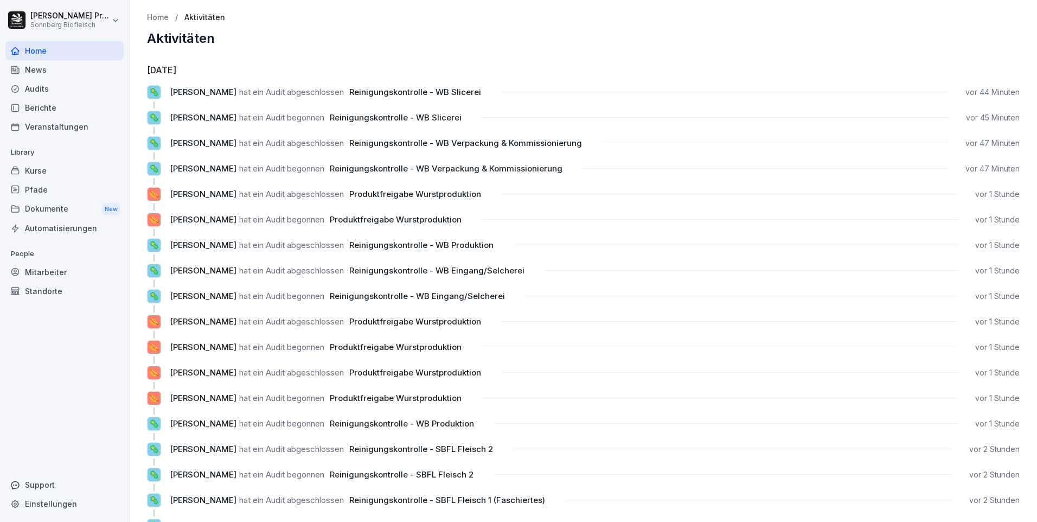
click at [157, 18] on p "Home" at bounding box center [158, 17] width 22 height 9
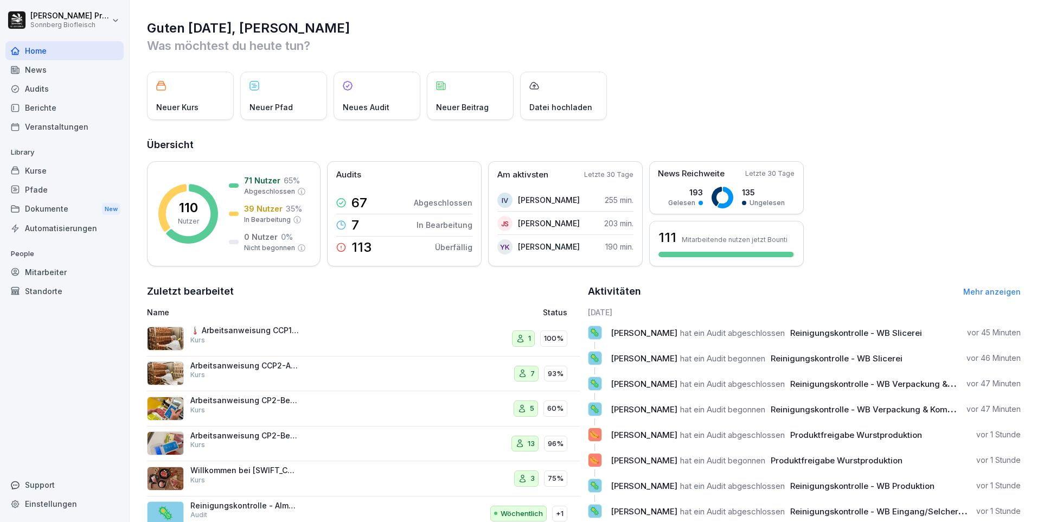
click at [80, 86] on div "Audits" at bounding box center [64, 88] width 118 height 19
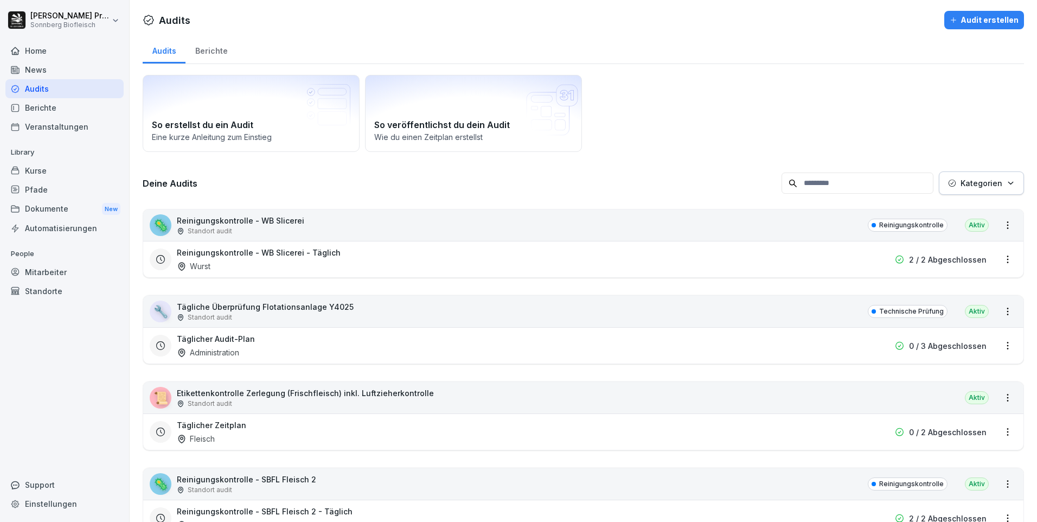
click at [824, 188] on input at bounding box center [858, 182] width 152 height 21
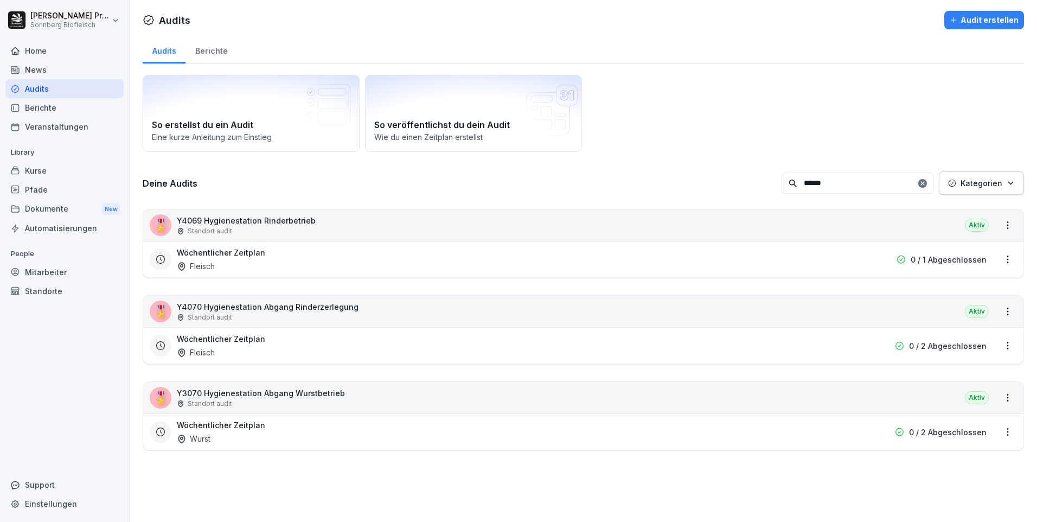
type input "******"
click at [353, 223] on div "🎖️ Y4069 Hygienestation Rinderbetrieb Standort audit Aktiv" at bounding box center [583, 224] width 880 height 31
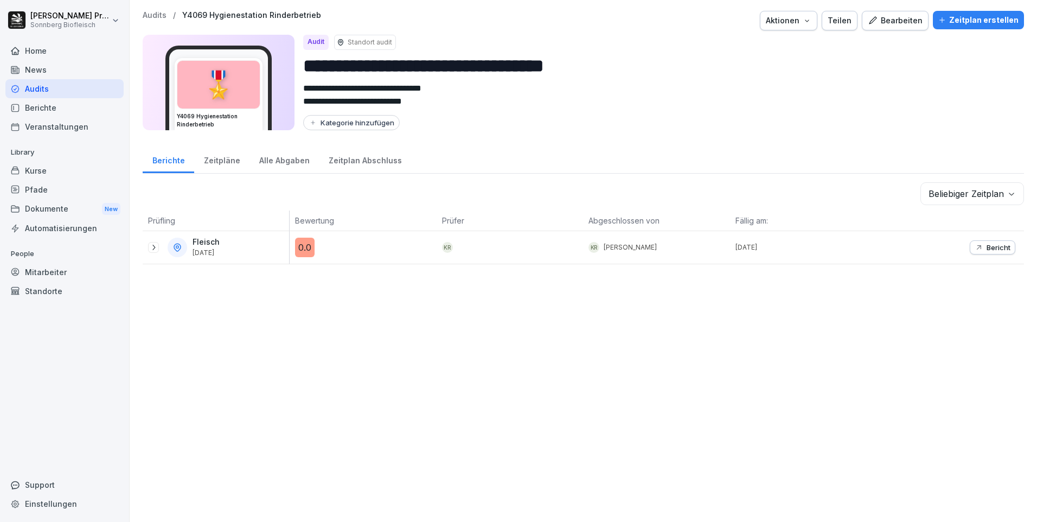
click at [499, 248] on div "KR" at bounding box center [513, 247] width 142 height 11
click at [219, 159] on div "Zeitpläne" at bounding box center [221, 159] width 55 height 28
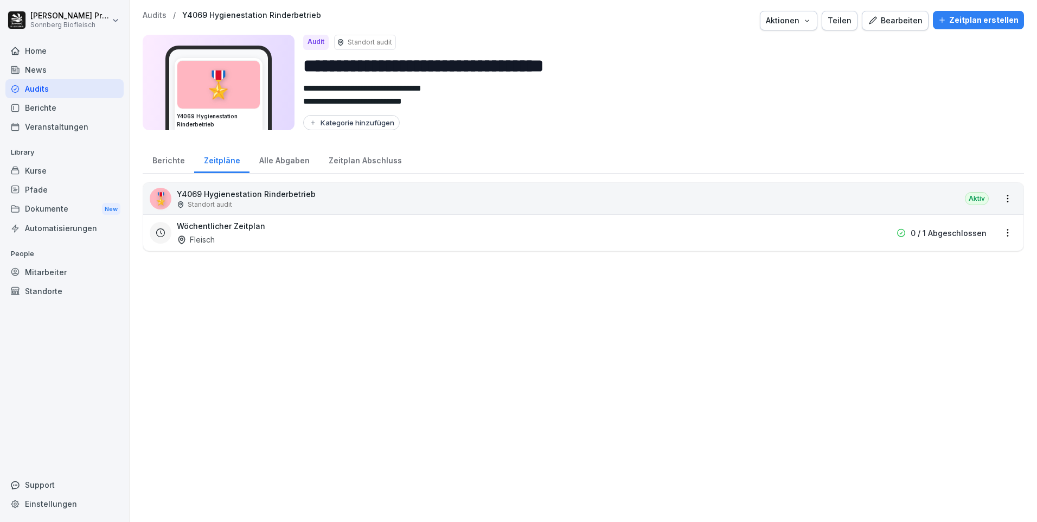
click at [177, 161] on div "Berichte" at bounding box center [169, 159] width 52 height 28
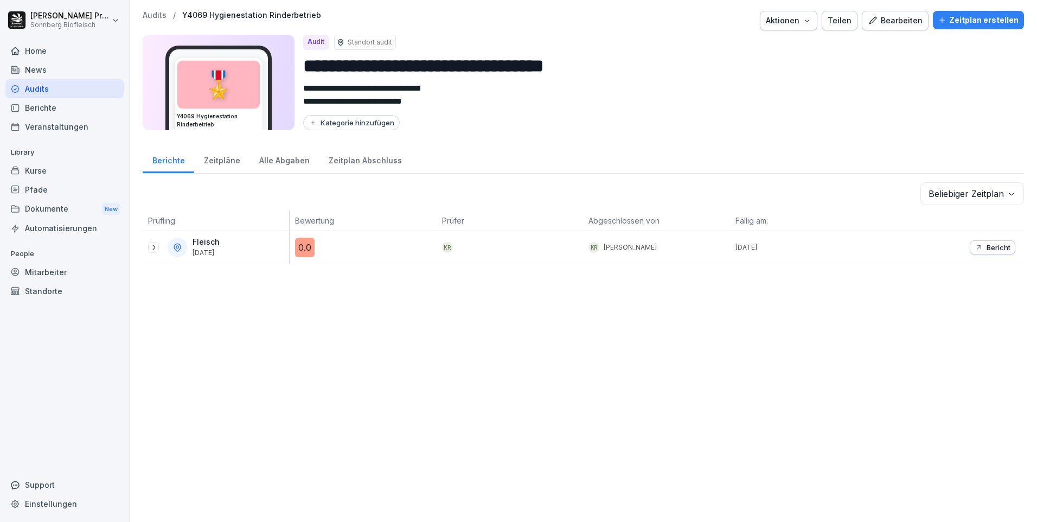
click at [971, 193] on body "**********" at bounding box center [518, 261] width 1037 height 522
click at [864, 248] on html "**********" at bounding box center [518, 261] width 1037 height 522
click at [394, 243] on div "0.0" at bounding box center [366, 248] width 142 height 20
click at [149, 246] on icon at bounding box center [153, 247] width 9 height 9
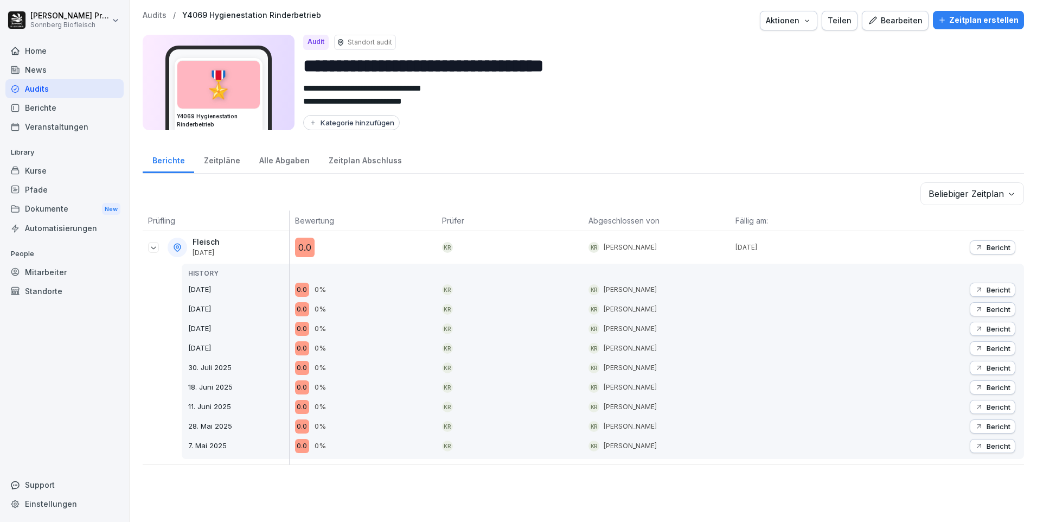
click at [356, 247] on div "0.0" at bounding box center [366, 248] width 142 height 20
click at [994, 193] on body "**********" at bounding box center [518, 261] width 1037 height 522
click at [225, 160] on div "Zeitpläne" at bounding box center [221, 159] width 55 height 28
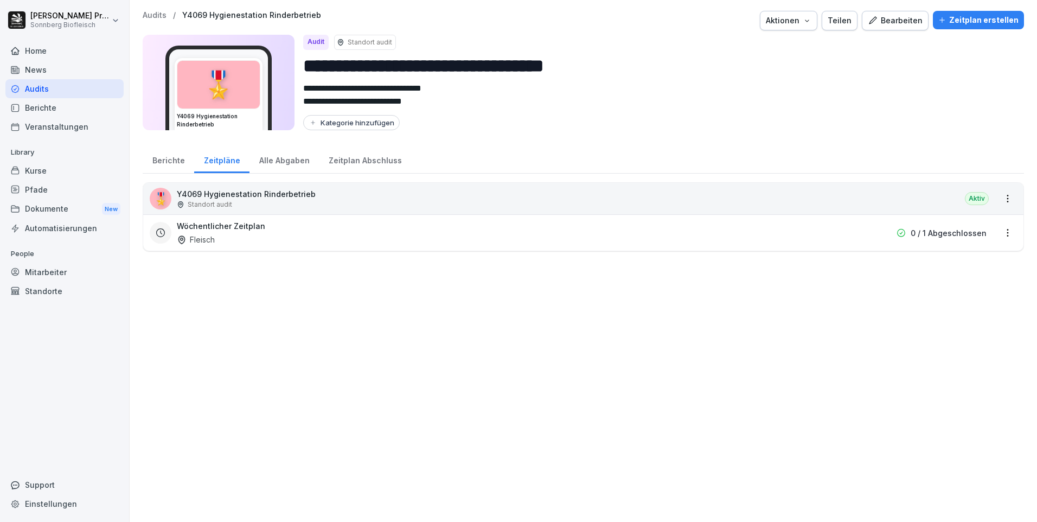
click at [993, 233] on html "**********" at bounding box center [518, 261] width 1037 height 522
click at [0, 0] on link "Zeitplan bearbeiten" at bounding box center [0, 0] width 0 height 0
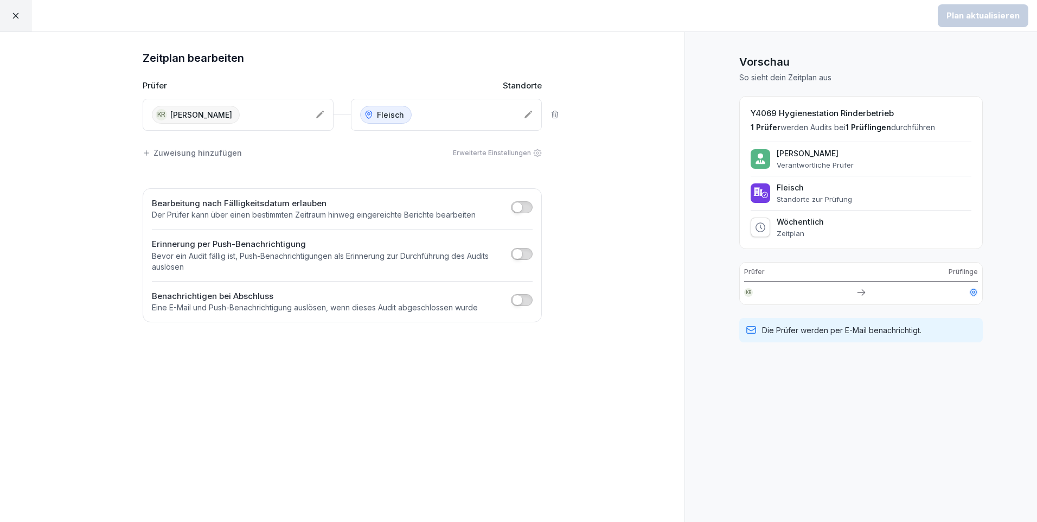
click at [280, 113] on div "KR Kerstin Rafetseder" at bounding box center [229, 115] width 155 height 18
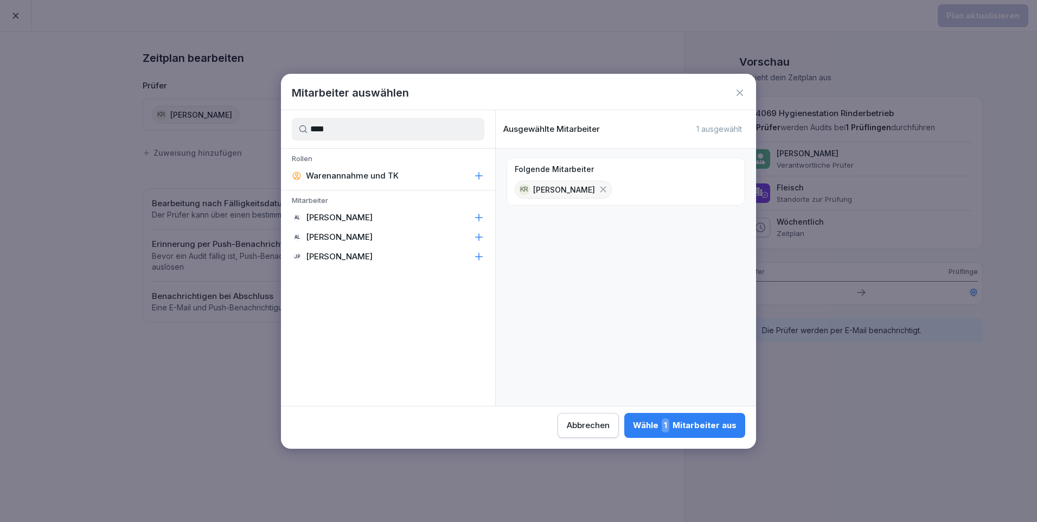
type input "****"
click at [409, 215] on div "AL Anna Lumetsberger" at bounding box center [388, 218] width 214 height 20
click at [696, 420] on div "Wähle 2 Mitarbeiter aus" at bounding box center [683, 425] width 105 height 14
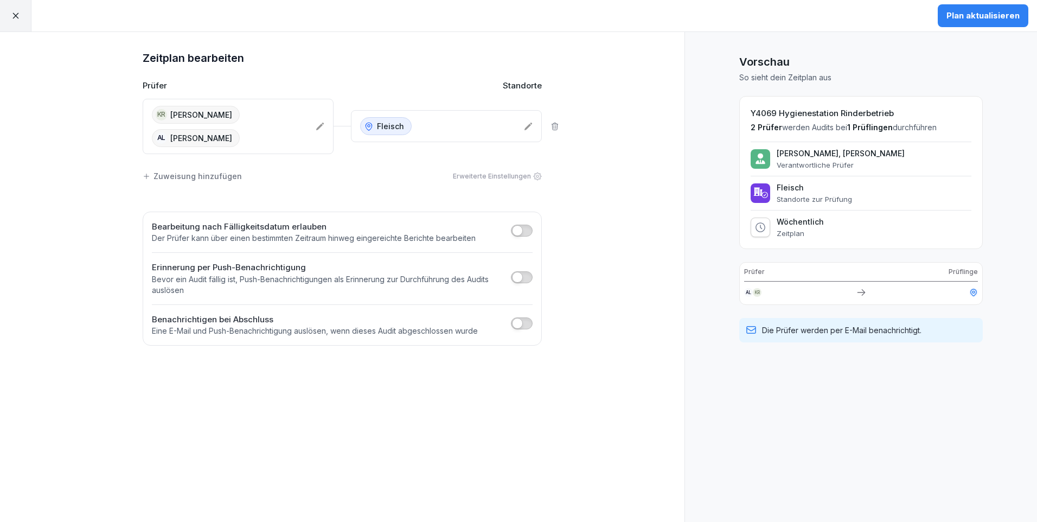
click at [988, 17] on div "Plan aktualisieren" at bounding box center [982, 16] width 73 height 12
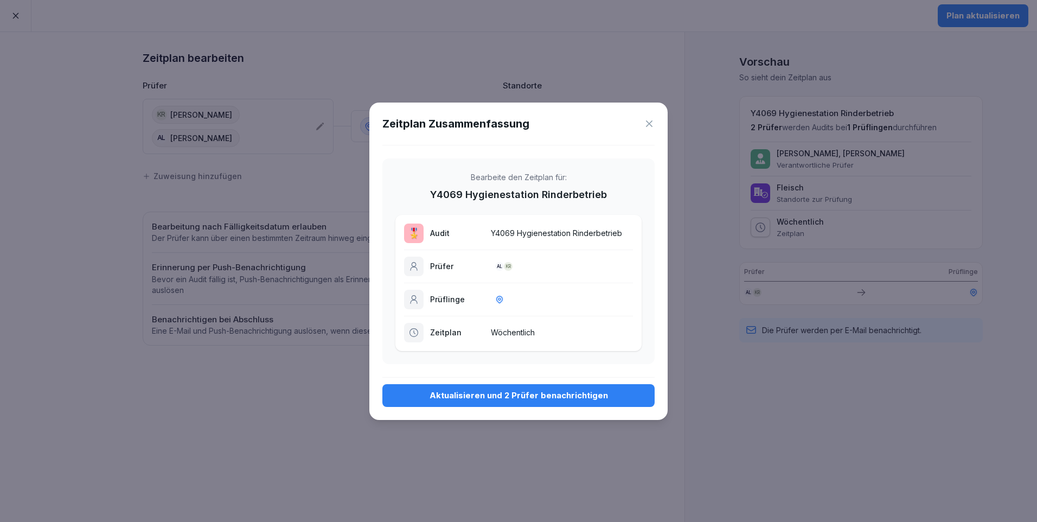
click at [520, 395] on div "Aktualisieren und 2 Prüfer benachrichtigen" at bounding box center [518, 395] width 255 height 12
